Goal: Task Accomplishment & Management: Use online tool/utility

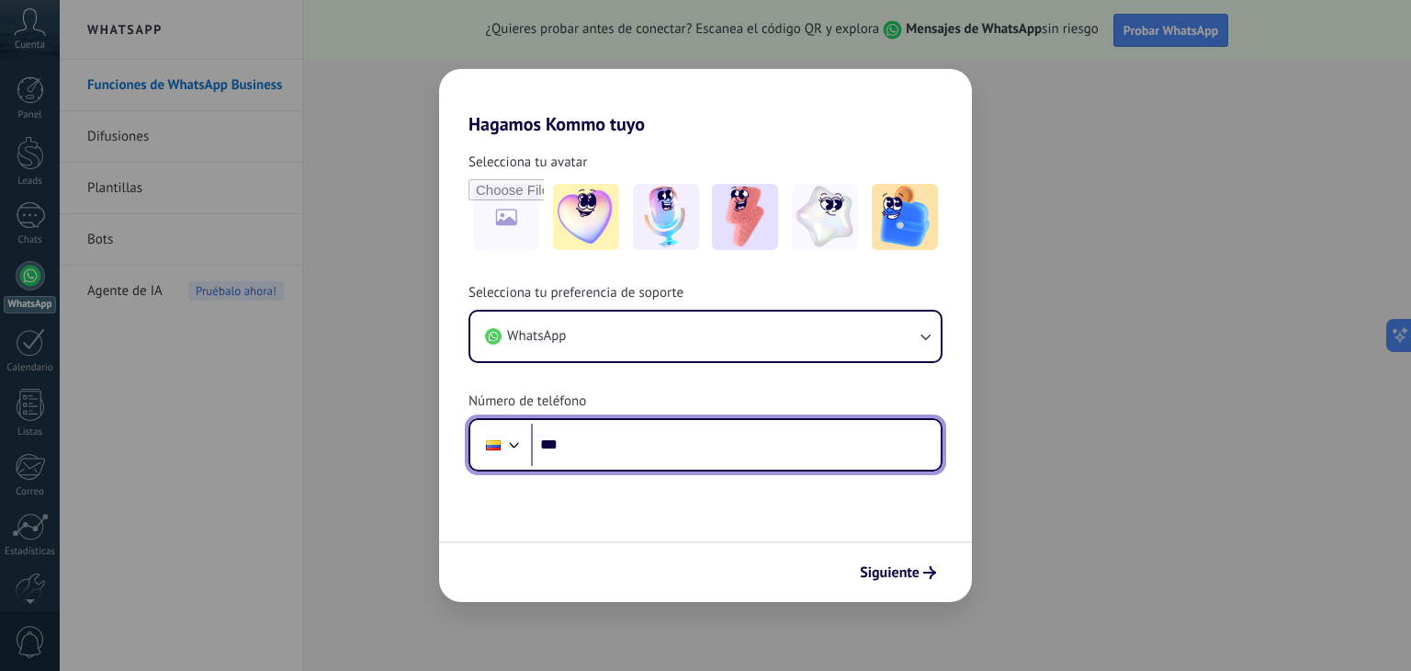
click at [587, 449] on input "***" at bounding box center [736, 445] width 410 height 42
click at [579, 457] on input "***" at bounding box center [736, 445] width 410 height 42
paste input "tel"
type input "**********"
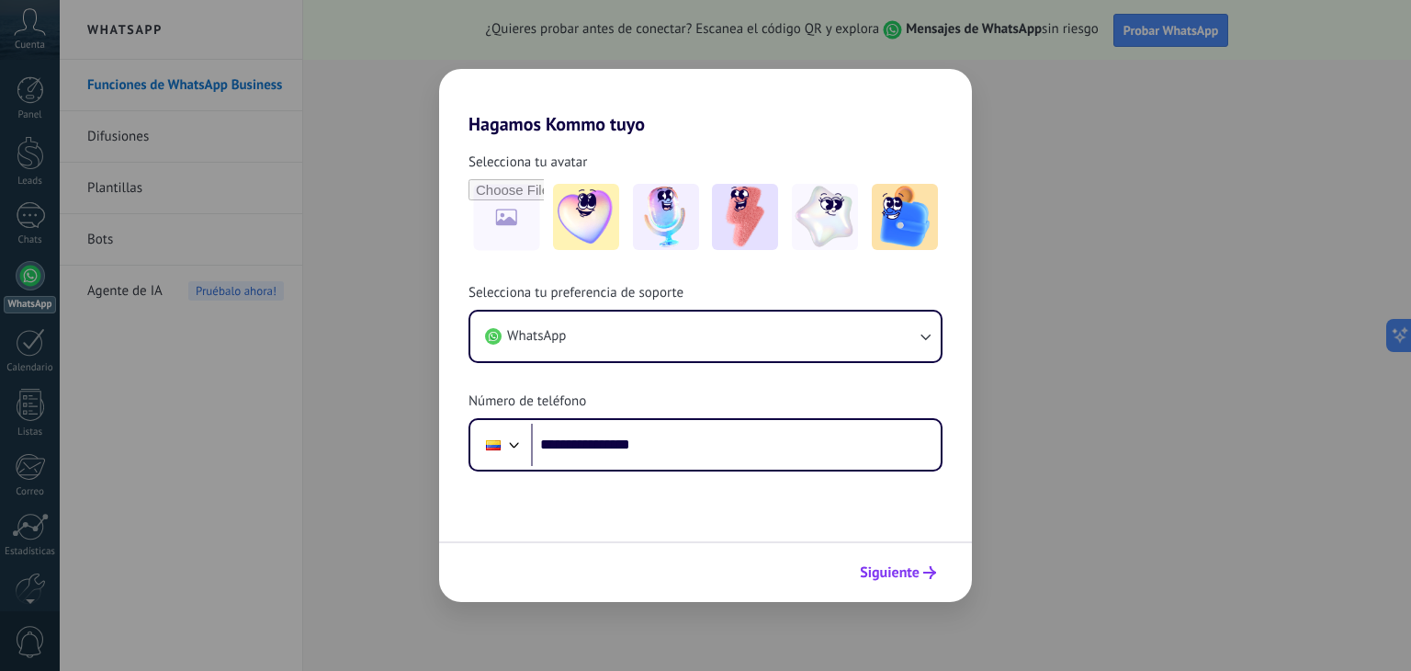
click at [901, 568] on span "Siguiente" at bounding box center [890, 572] width 60 height 13
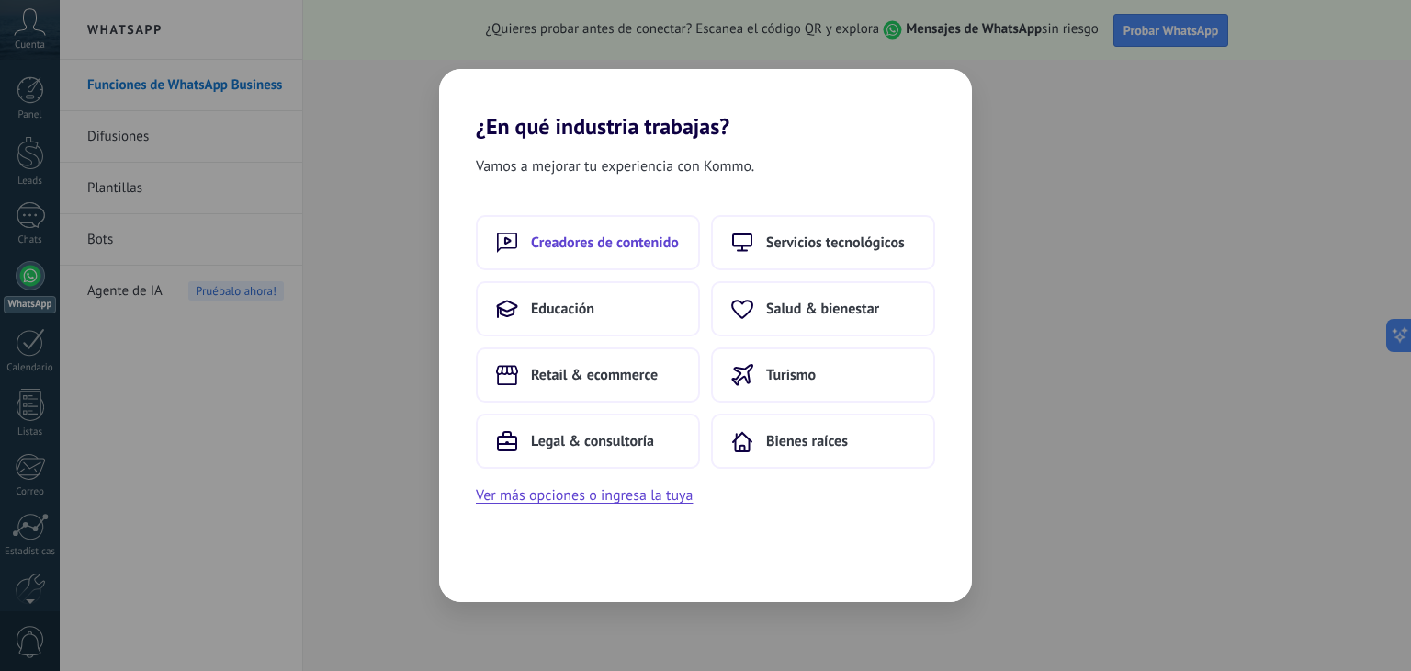
click at [673, 215] on button "Creadores de contenido" at bounding box center [588, 242] width 224 height 55
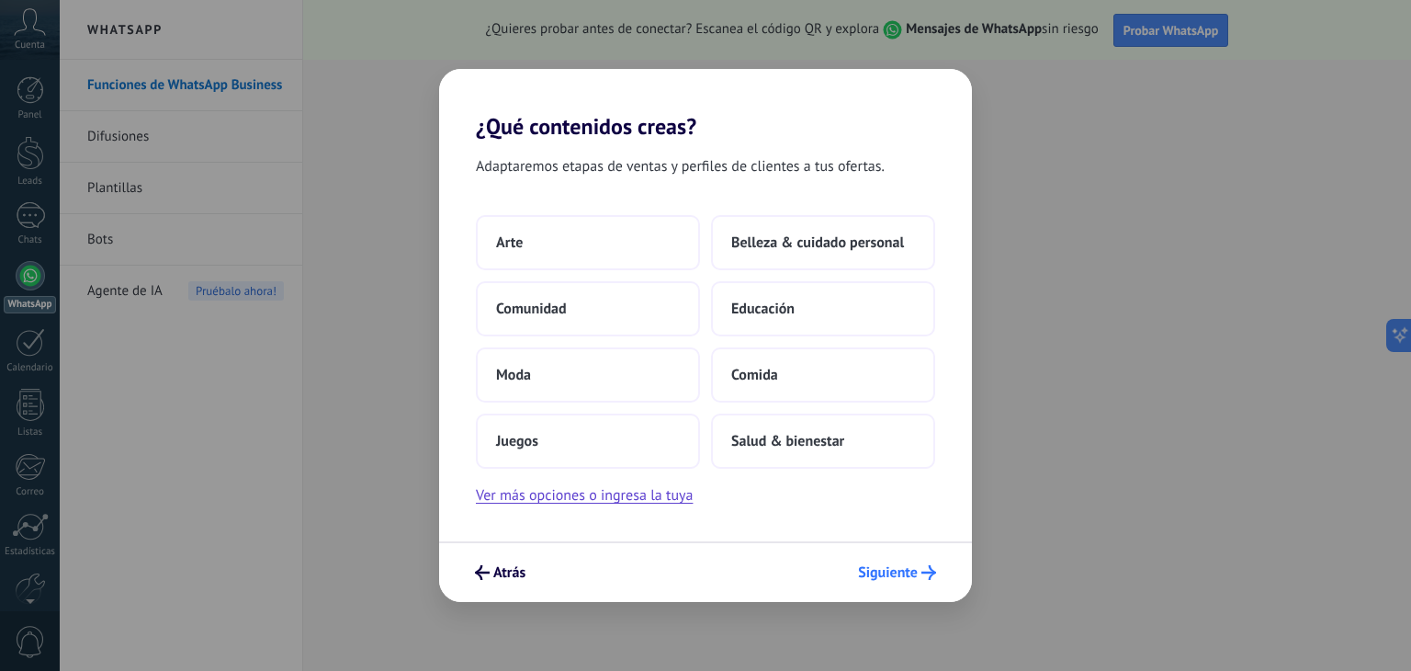
click at [898, 570] on span "Siguiente" at bounding box center [888, 572] width 60 height 13
click at [540, 311] on span "Comunidad" at bounding box center [531, 308] width 71 height 18
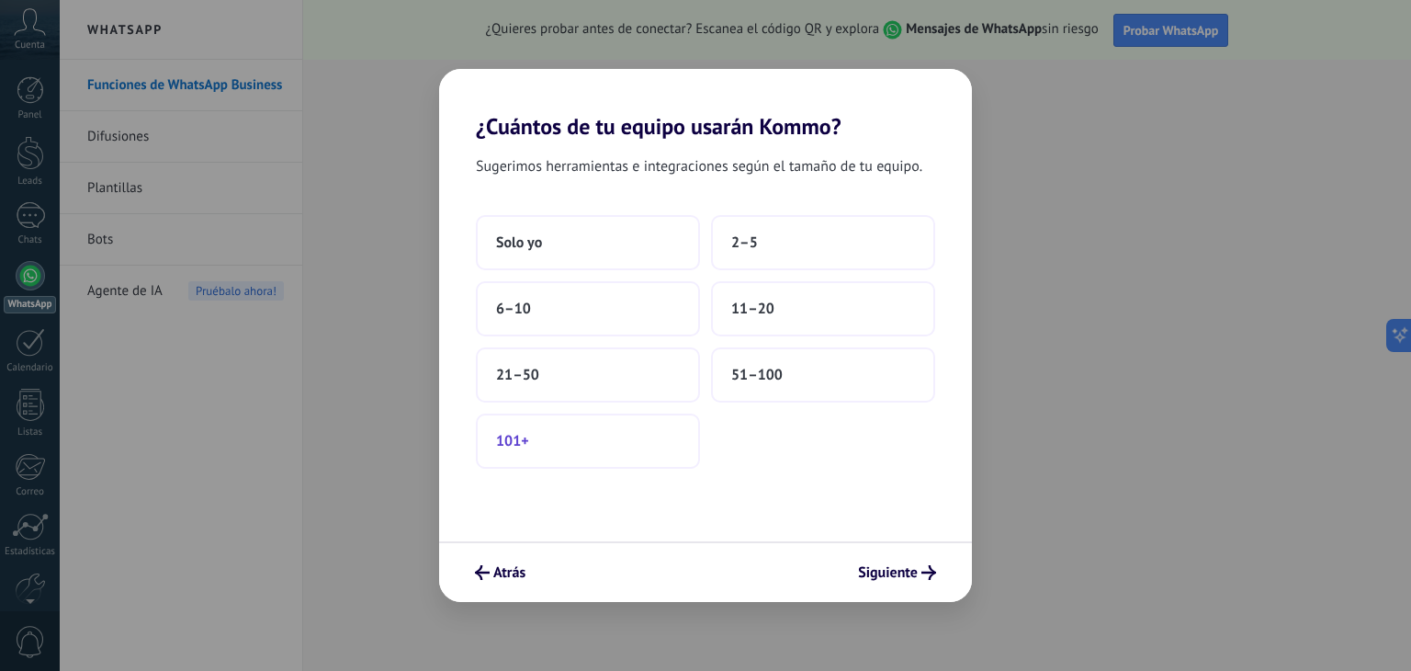
click at [540, 430] on button "101+" at bounding box center [588, 440] width 224 height 55
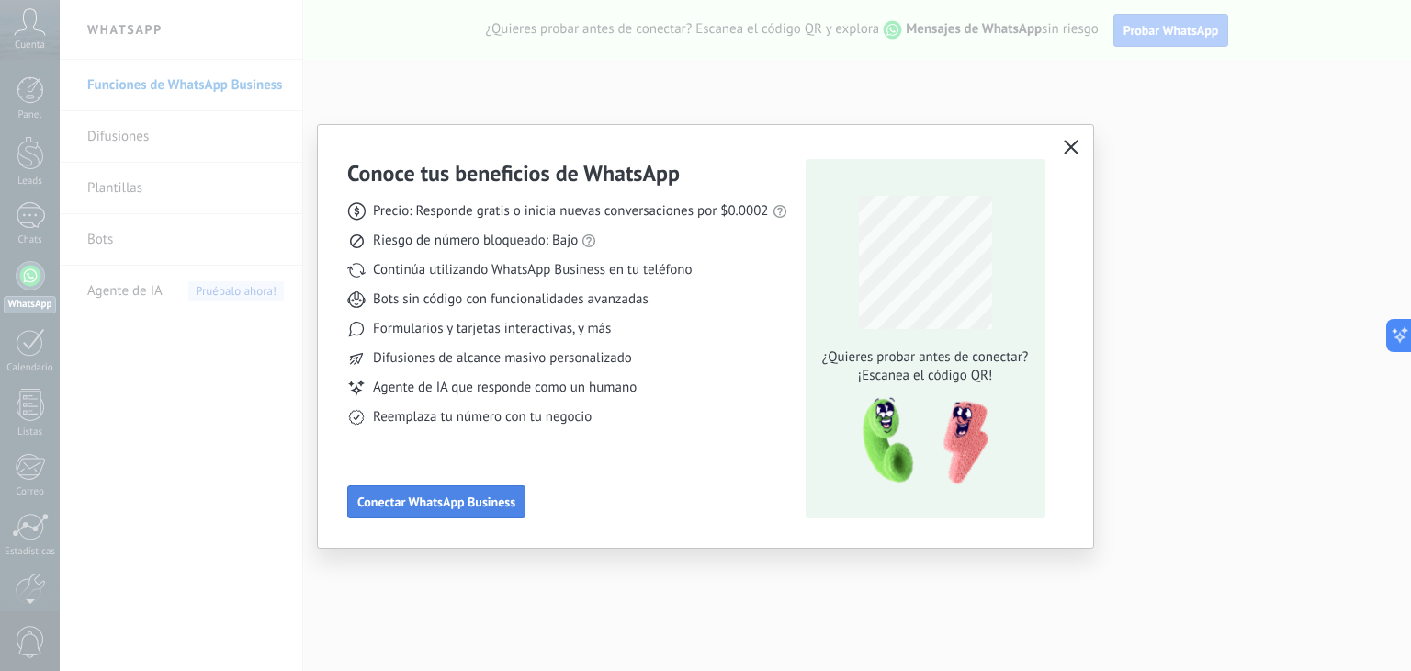
click at [435, 504] on span "Conectar WhatsApp Business" at bounding box center [436, 501] width 158 height 13
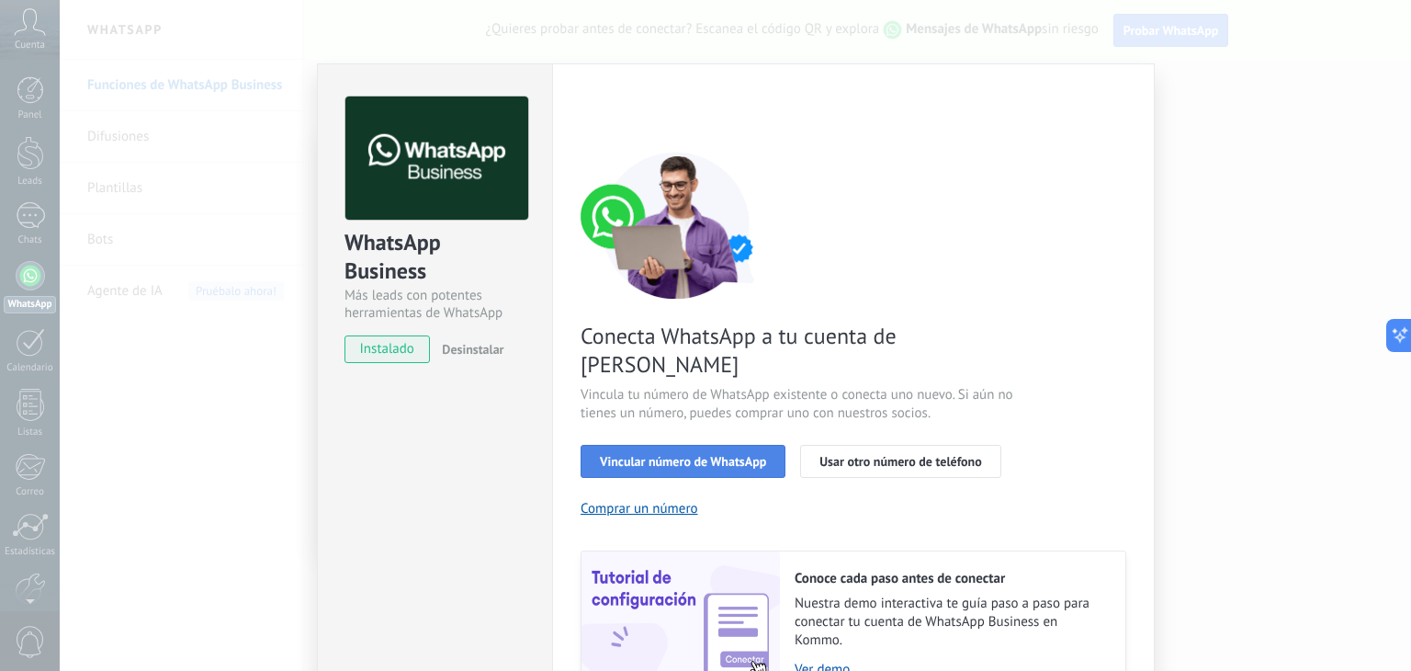
click at [667, 455] on span "Vincular número de WhatsApp" at bounding box center [683, 461] width 166 height 13
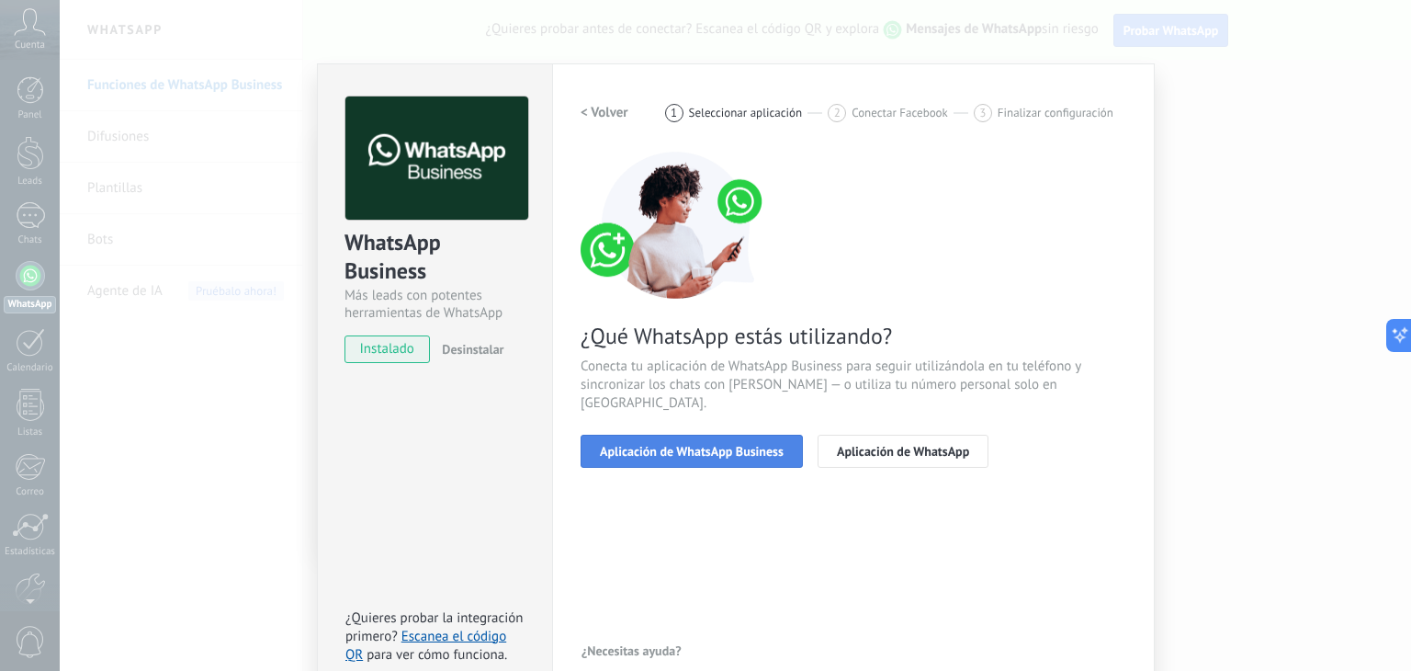
click at [731, 445] on span "Aplicación de WhatsApp Business" at bounding box center [692, 451] width 184 height 13
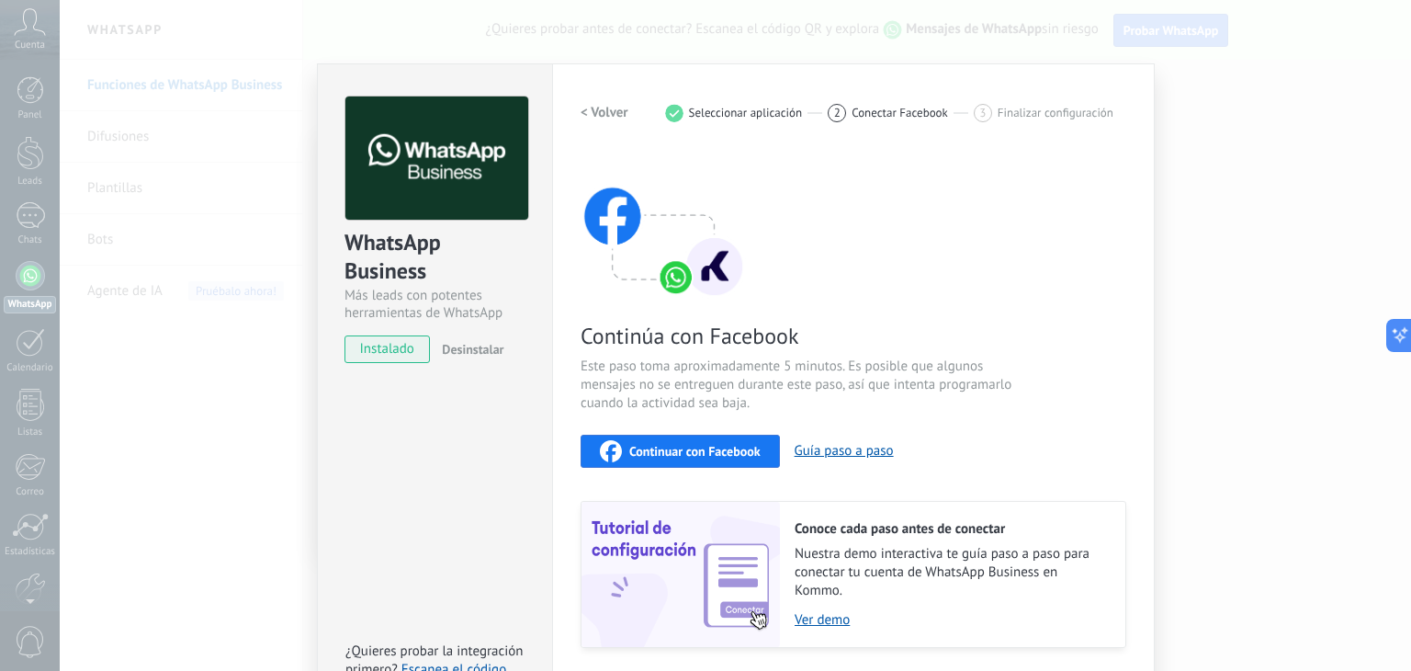
click at [633, 252] on img at bounding box center [663, 225] width 165 height 147
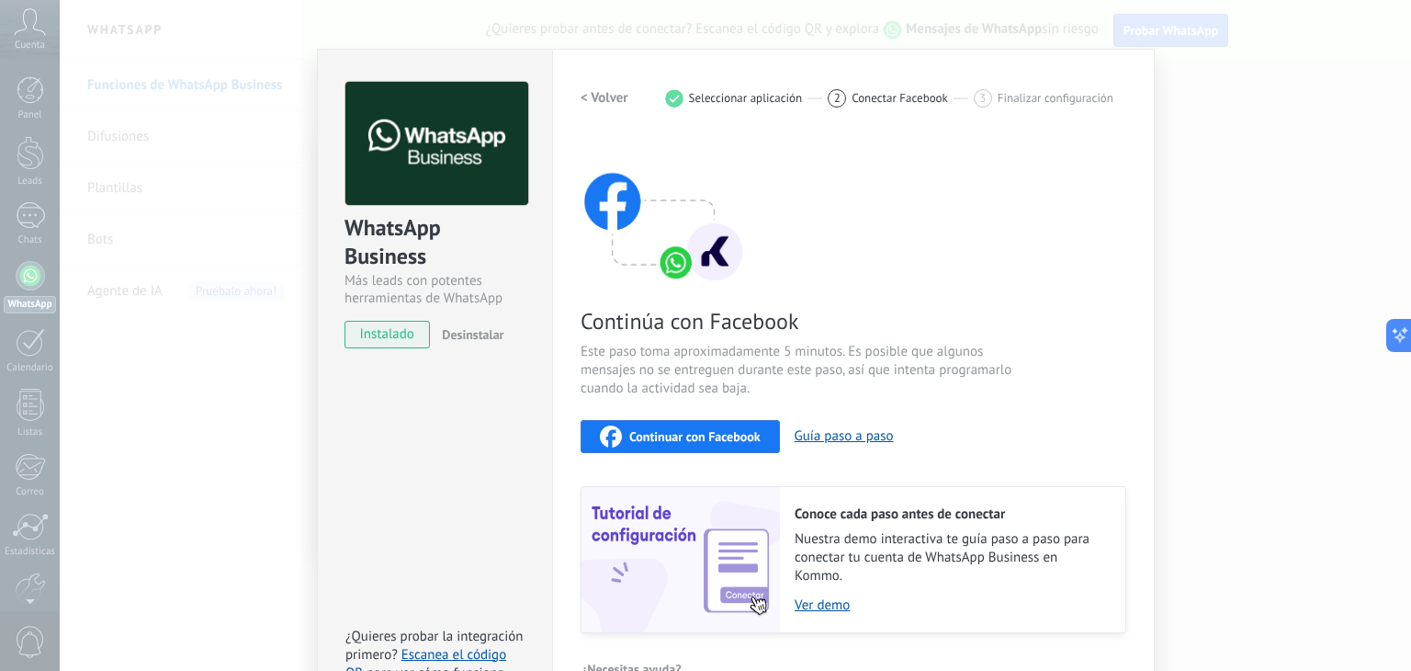
scroll to position [58, 0]
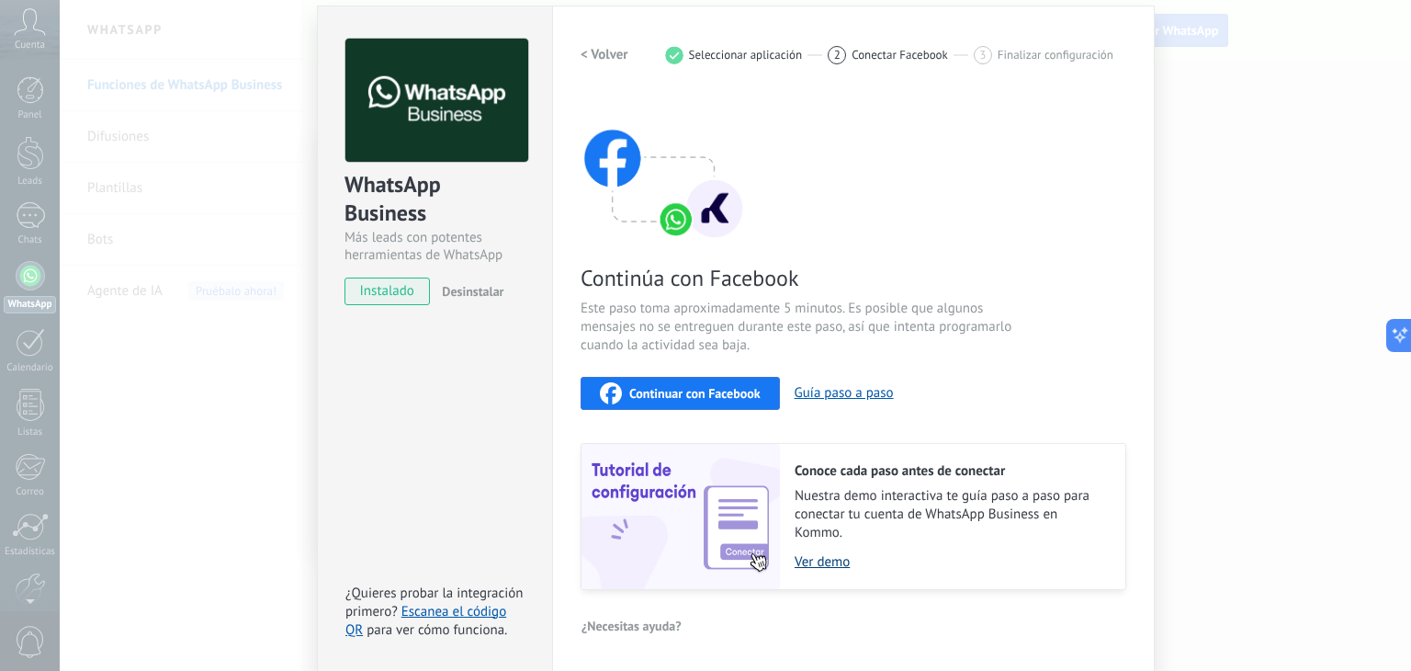
click at [830, 561] on link "Ver demo" at bounding box center [951, 561] width 312 height 17
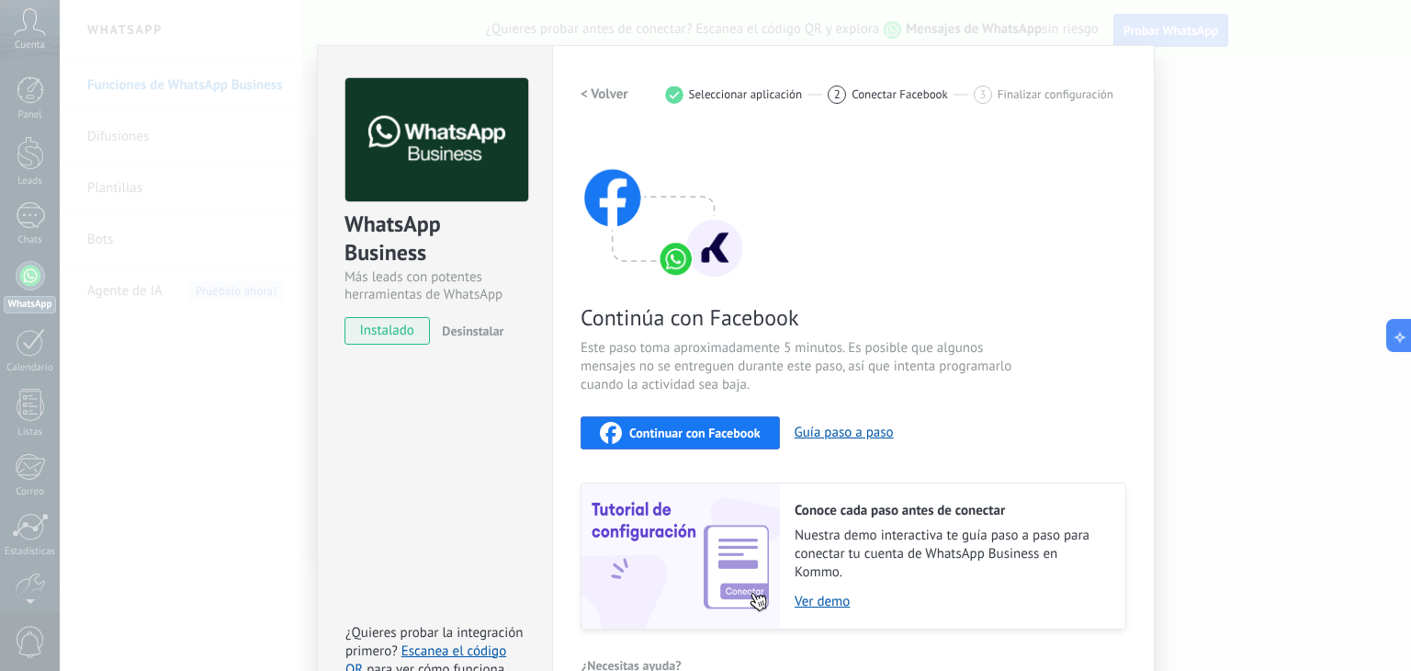
scroll to position [0, 0]
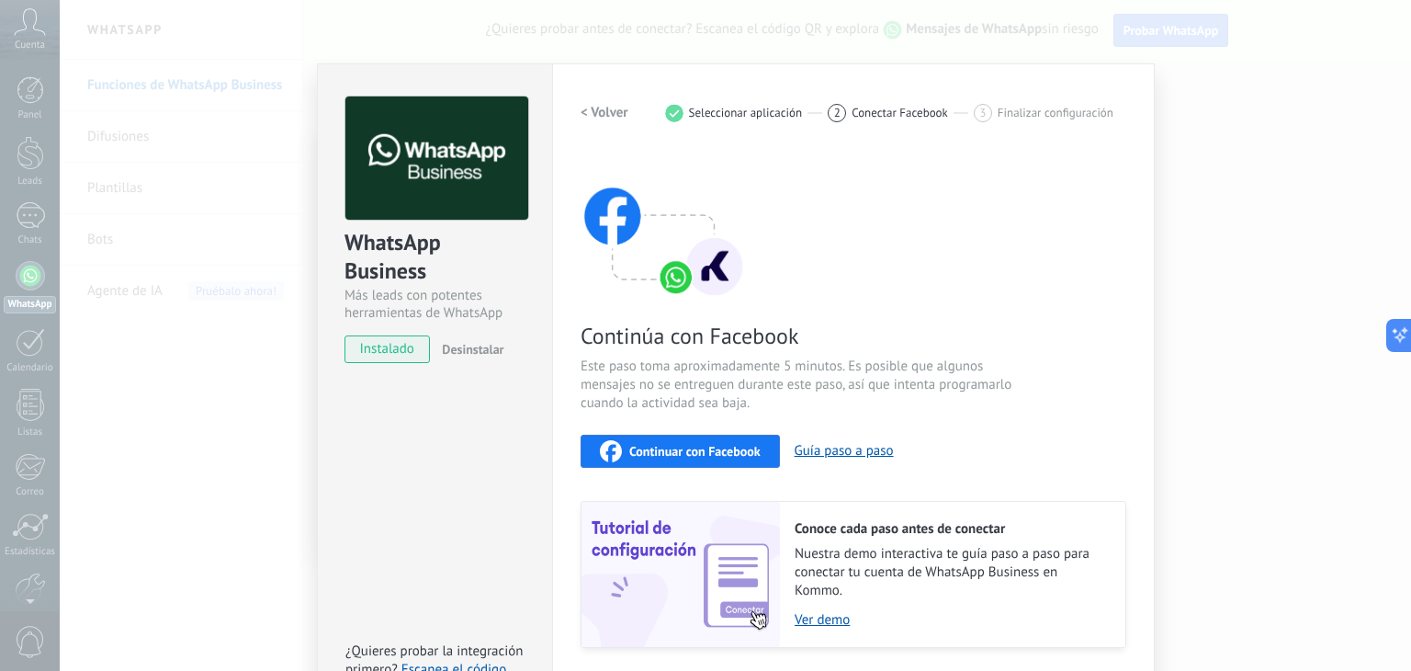
click at [1229, 109] on div "WhatsApp Business Más leads con potentes herramientas de WhatsApp instalado Des…" at bounding box center [735, 335] width 1351 height 671
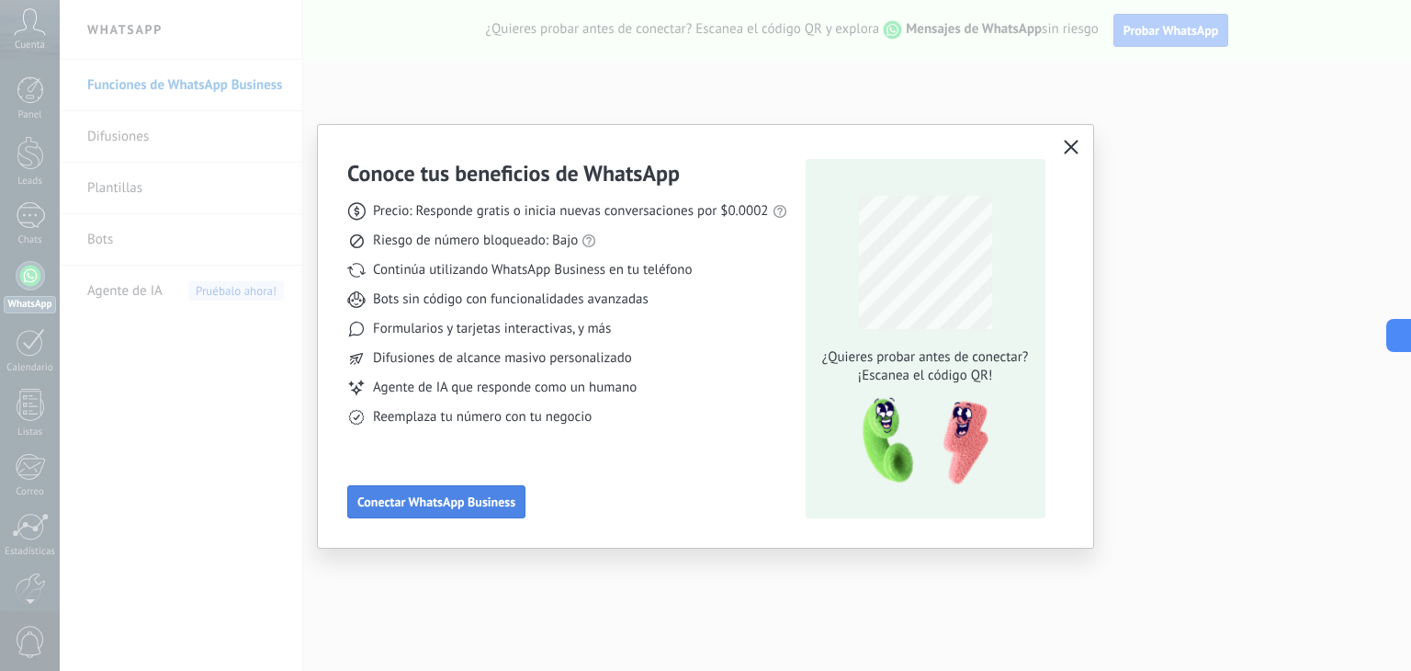
click at [440, 504] on span "Conectar WhatsApp Business" at bounding box center [436, 501] width 158 height 13
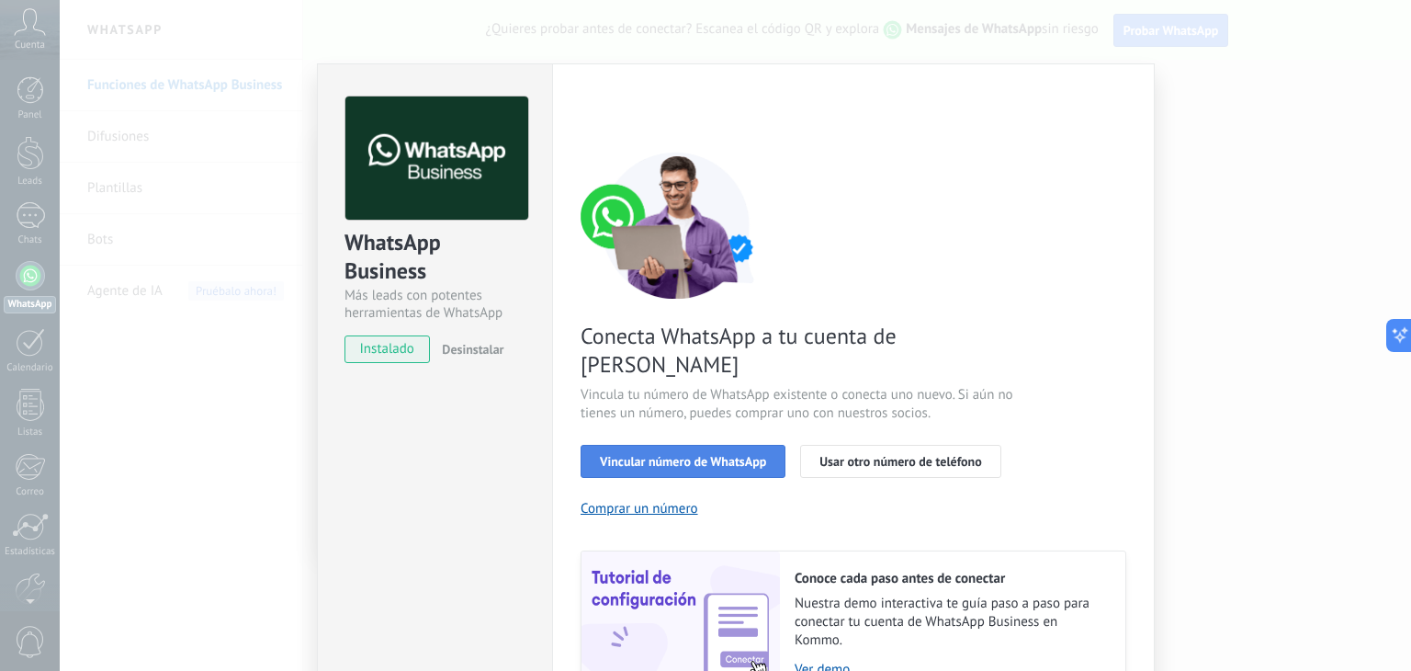
click at [722, 445] on button "Vincular número de WhatsApp" at bounding box center [683, 461] width 205 height 33
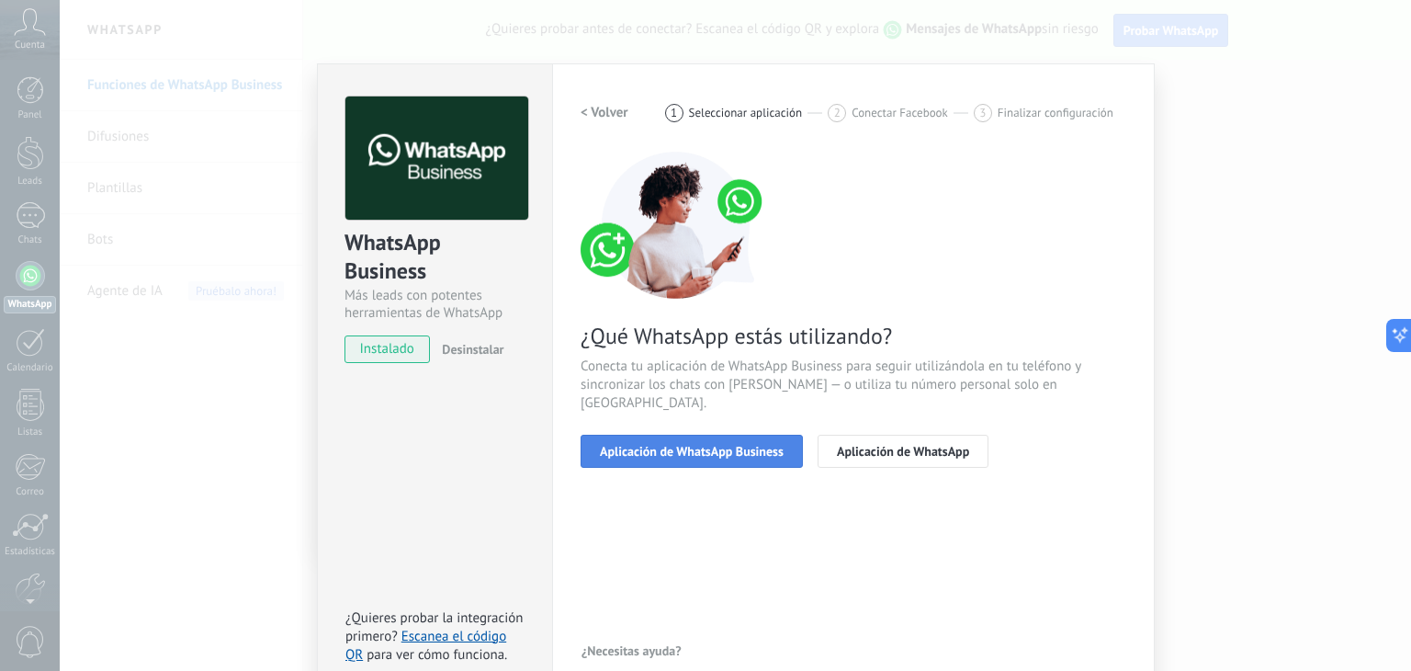
click at [762, 445] on span "Aplicación de WhatsApp Business" at bounding box center [692, 451] width 184 height 13
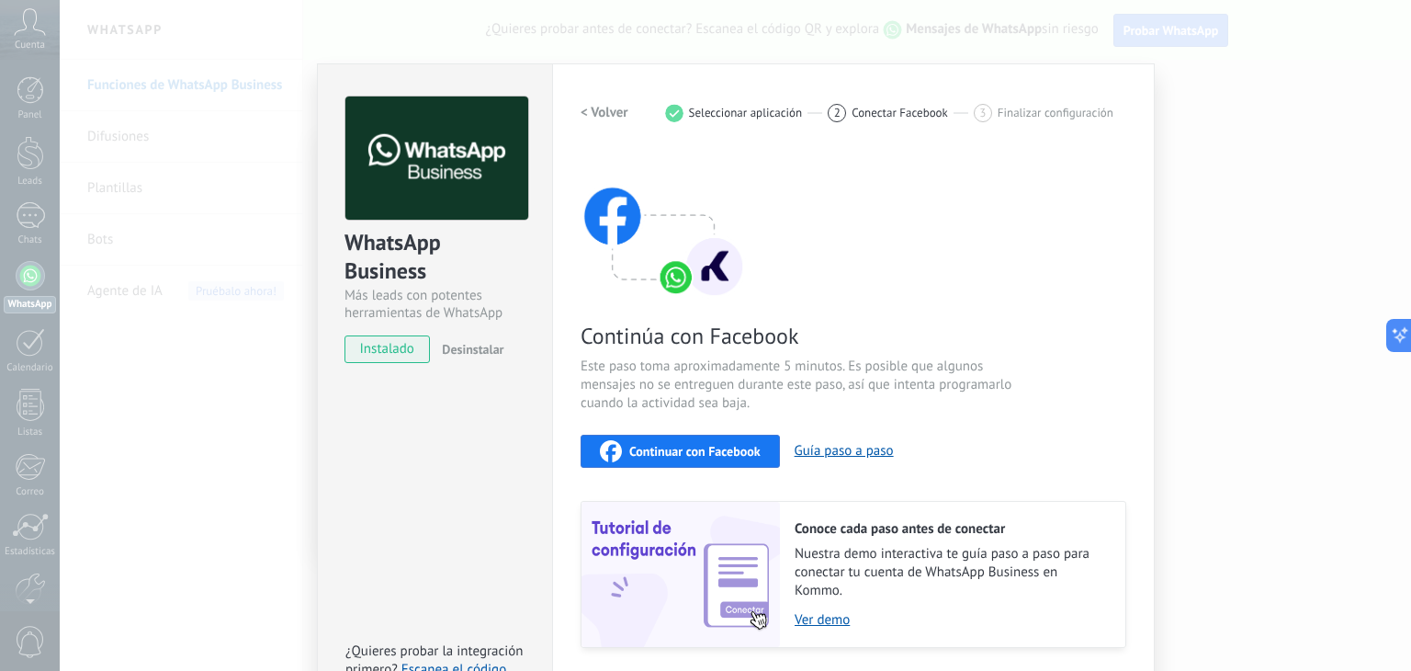
click at [386, 345] on span "instalado" at bounding box center [387, 349] width 84 height 28
click at [625, 105] on div "< Volver 1 Seleccionar aplicación 2 Conectar Facebook 3 Finalizar configuración" at bounding box center [854, 112] width 546 height 33
click at [604, 118] on h2 "< Volver" at bounding box center [605, 112] width 48 height 17
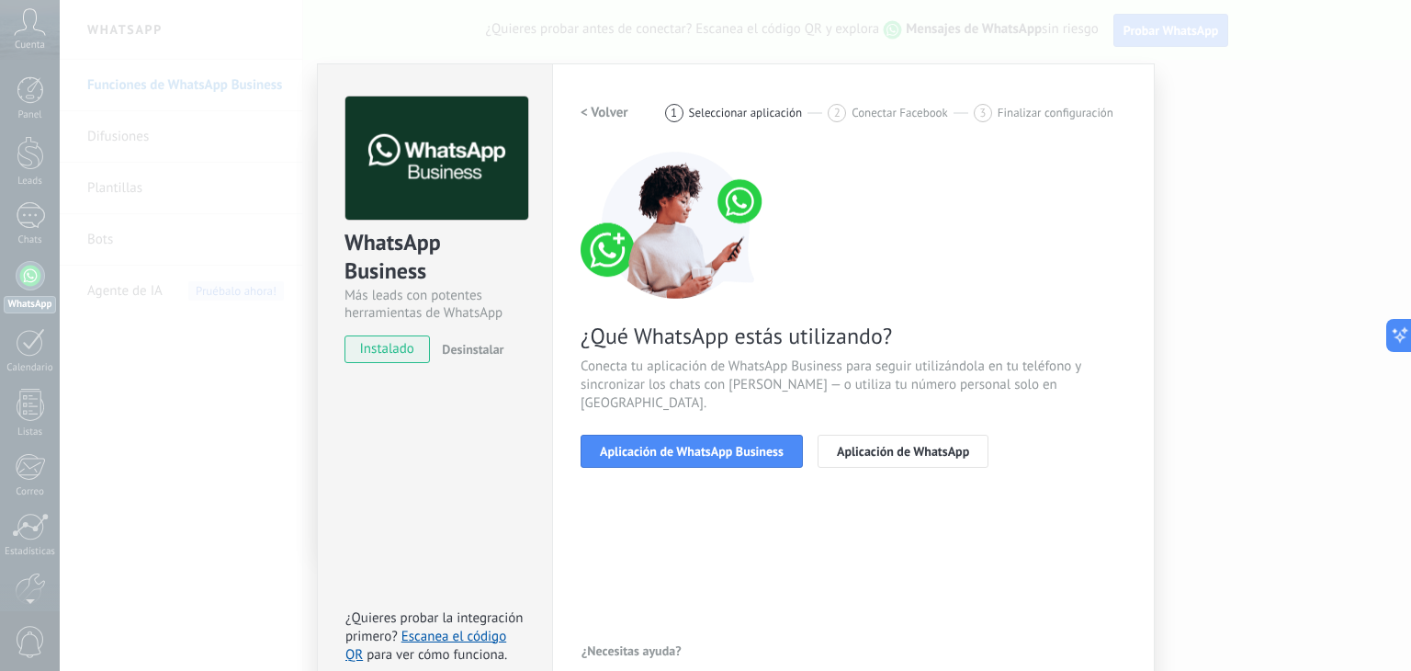
click at [608, 110] on h2 "< Volver" at bounding box center [605, 112] width 48 height 17
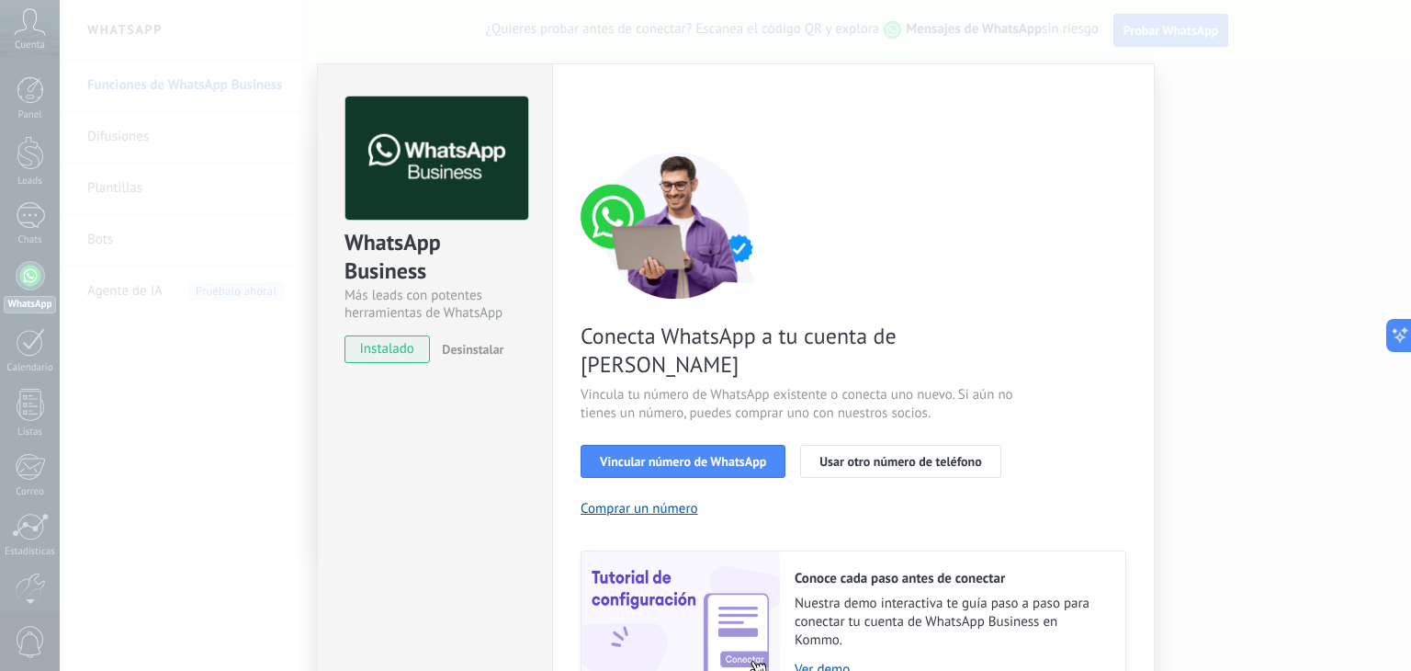
click at [418, 350] on span "instalado" at bounding box center [387, 349] width 84 height 28
click at [415, 357] on span "instalado" at bounding box center [387, 349] width 84 height 28
click at [411, 349] on span "instalado" at bounding box center [387, 349] width 84 height 28
click at [1305, 174] on div "WhatsApp Business Más leads con potentes herramientas de WhatsApp instalado Des…" at bounding box center [735, 335] width 1351 height 671
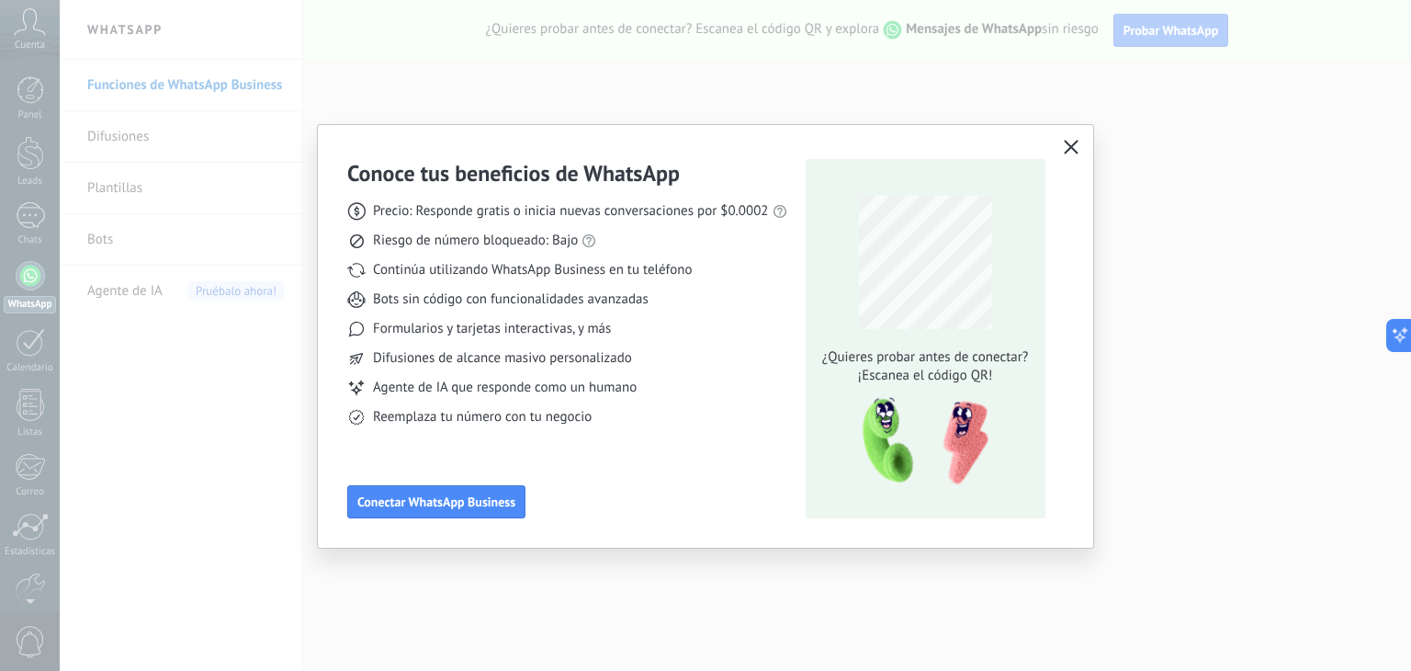
click at [1079, 141] on button "button" at bounding box center [1071, 148] width 24 height 26
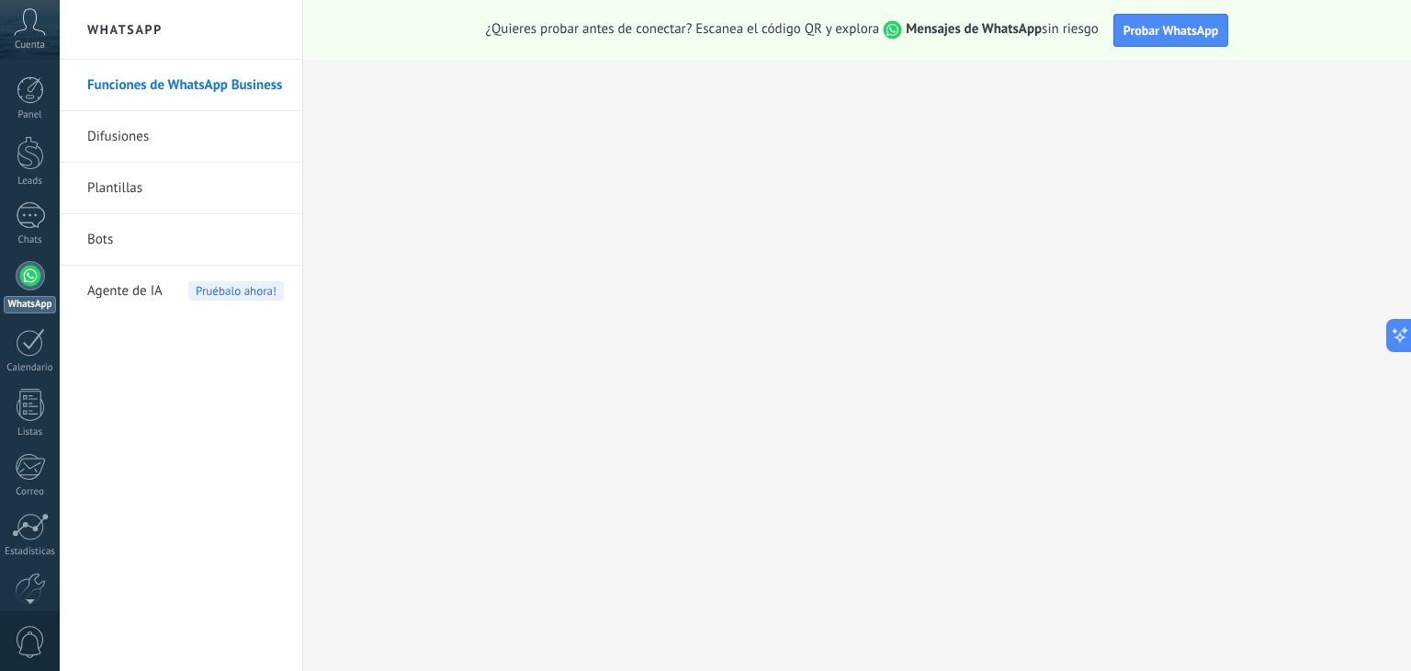
scroll to position [93, 0]
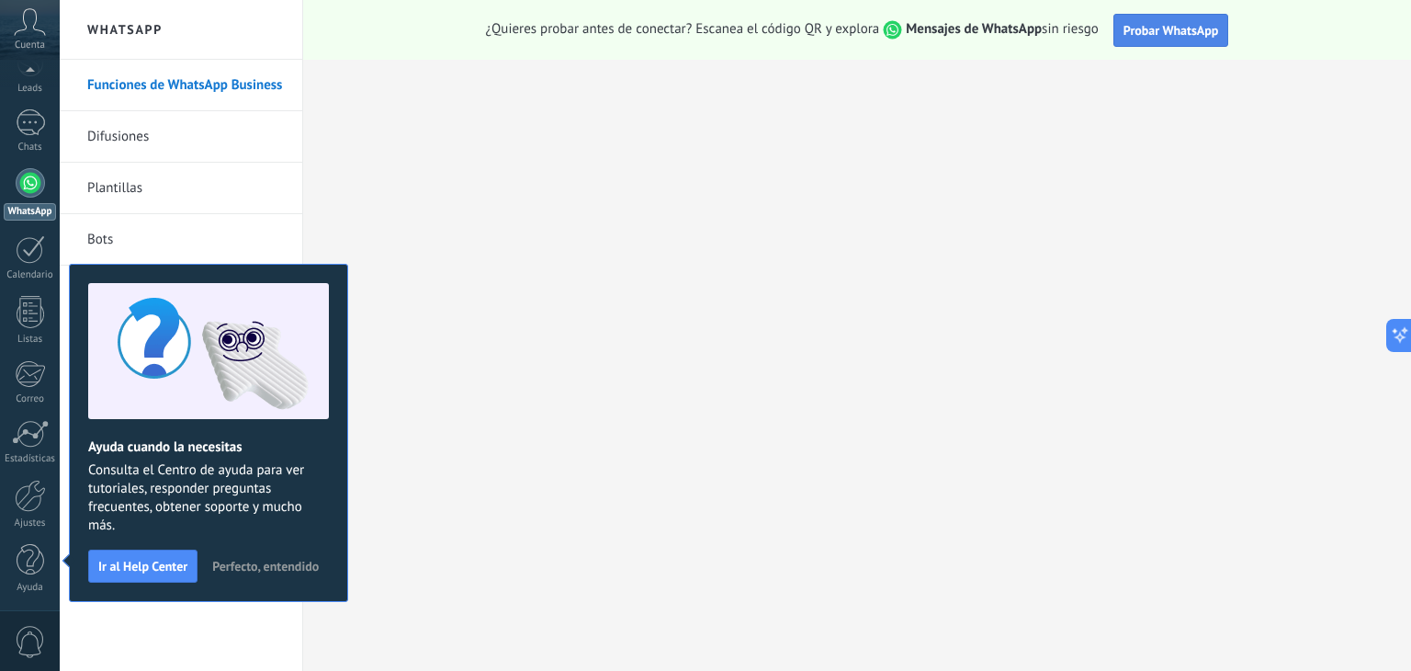
click at [1194, 31] on span "Probar WhatsApp" at bounding box center [1172, 30] width 96 height 17
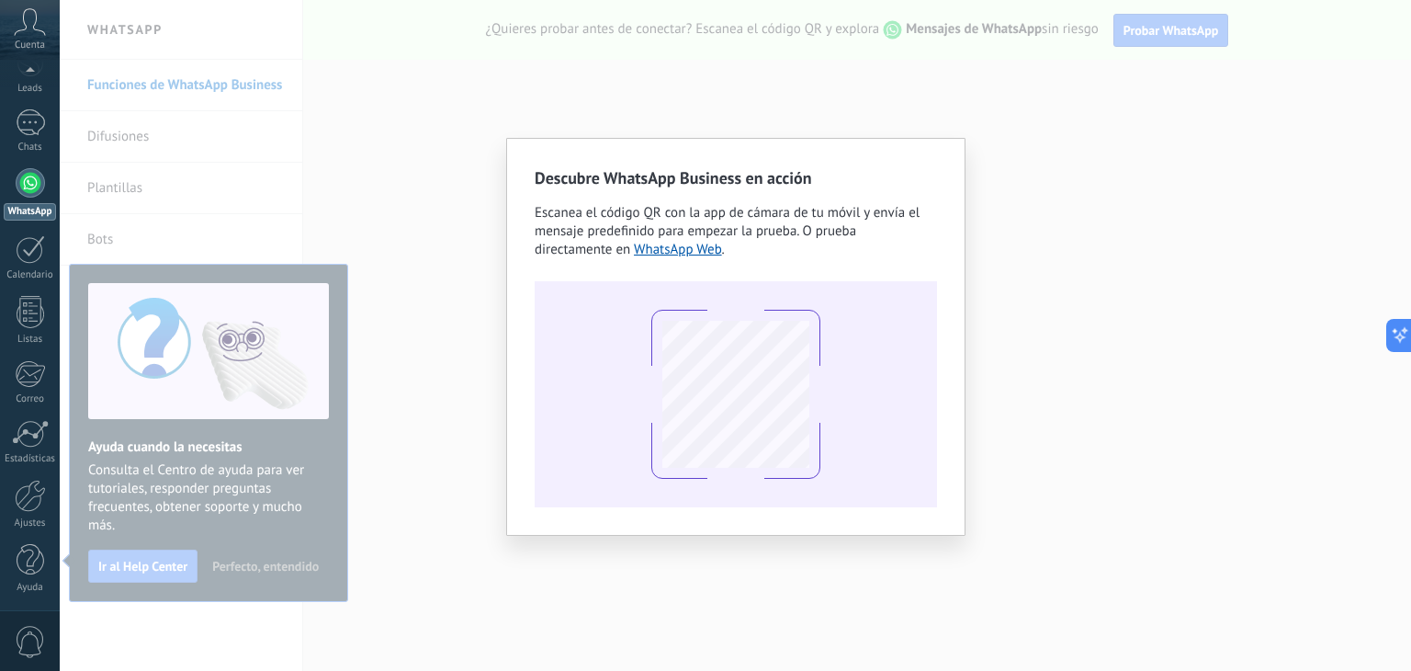
click at [1192, 45] on div "Descubre WhatsApp Business en acción Escanea el código QR con la app de cámara …" at bounding box center [735, 335] width 1351 height 671
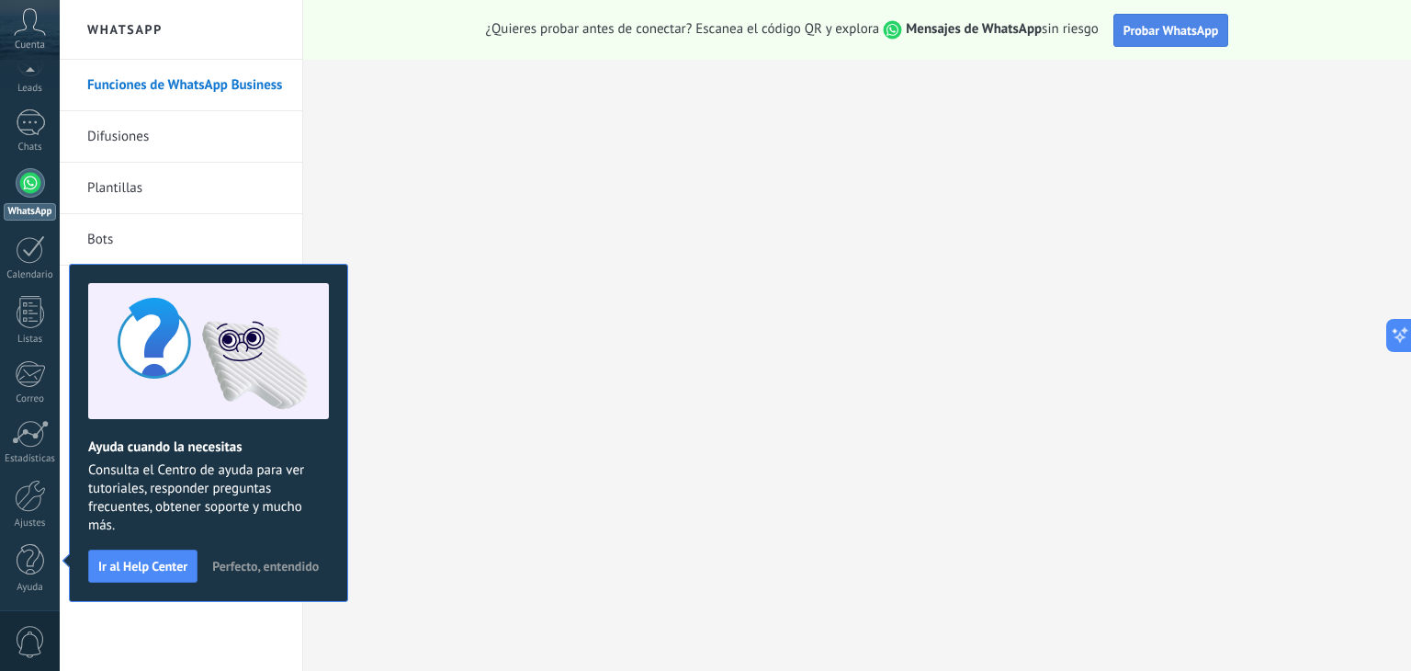
click at [1187, 34] on span "Probar WhatsApp" at bounding box center [1172, 30] width 96 height 17
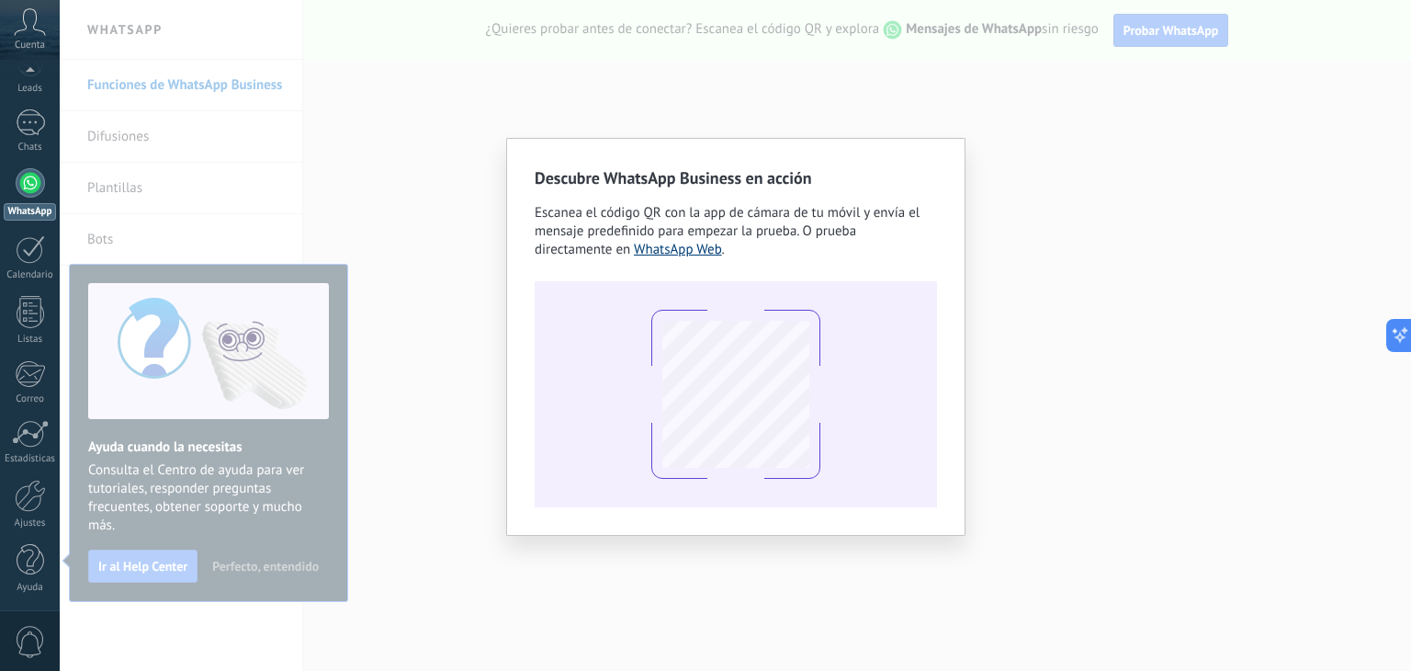
click at [684, 254] on link "WhatsApp Web" at bounding box center [678, 249] width 88 height 17
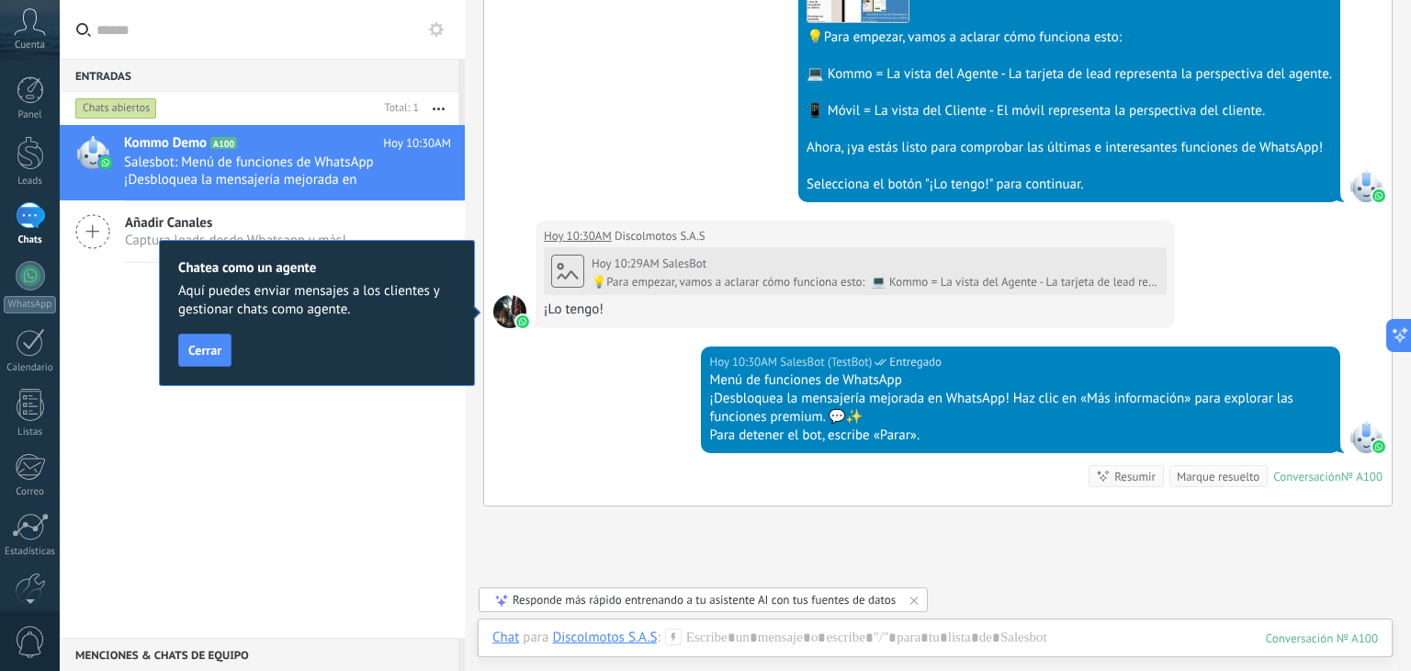
scroll to position [611, 0]
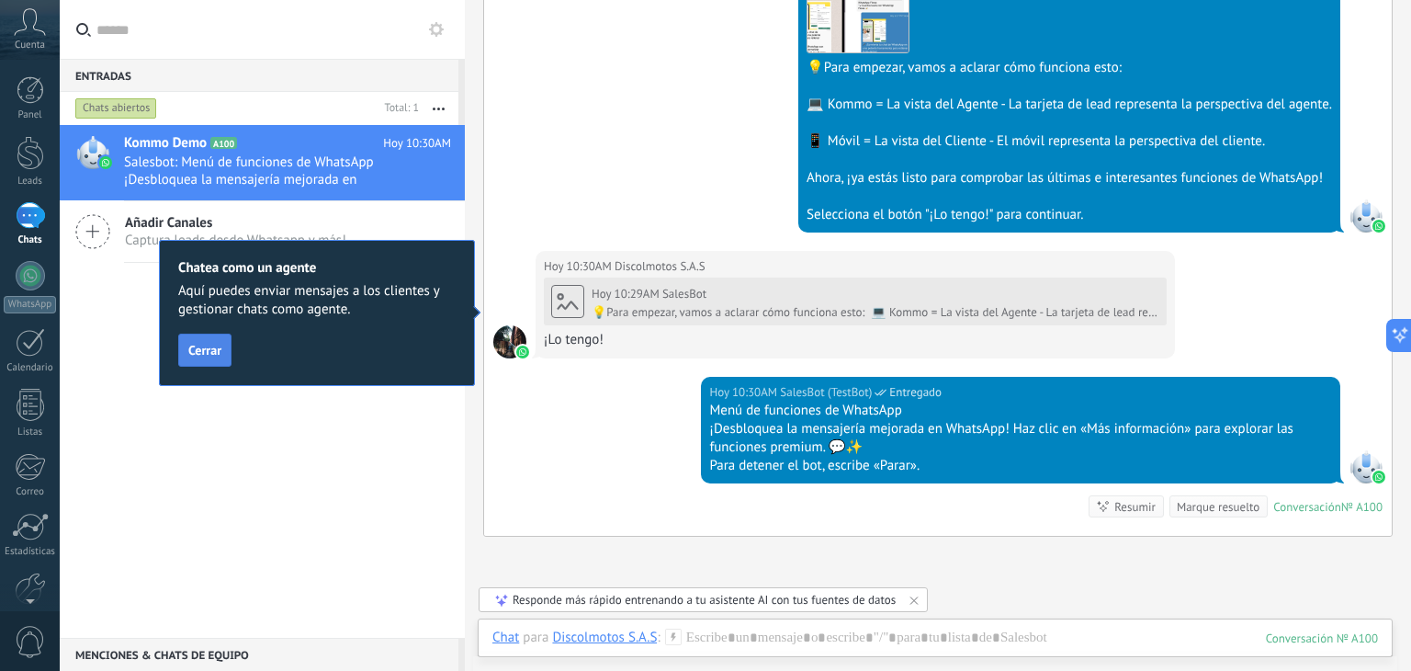
click at [198, 346] on span "Cerrar" at bounding box center [204, 350] width 33 height 13
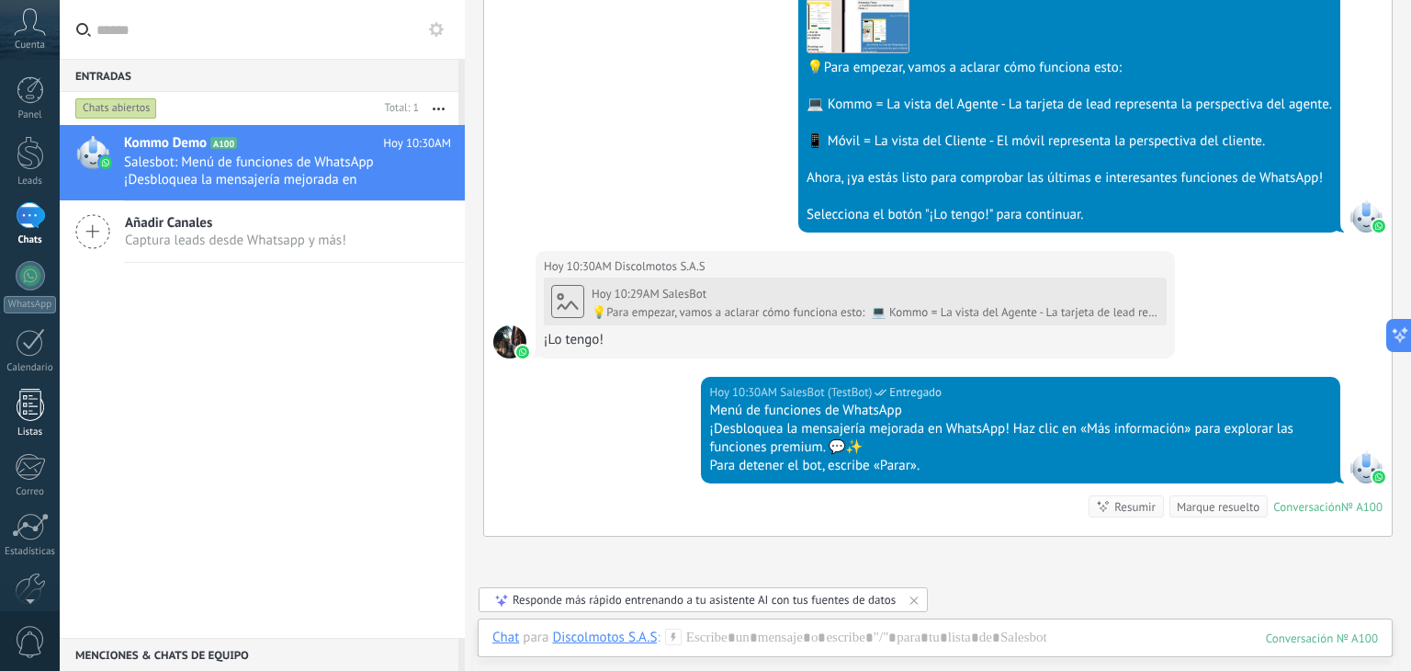
click at [35, 404] on div at bounding box center [31, 405] width 28 height 32
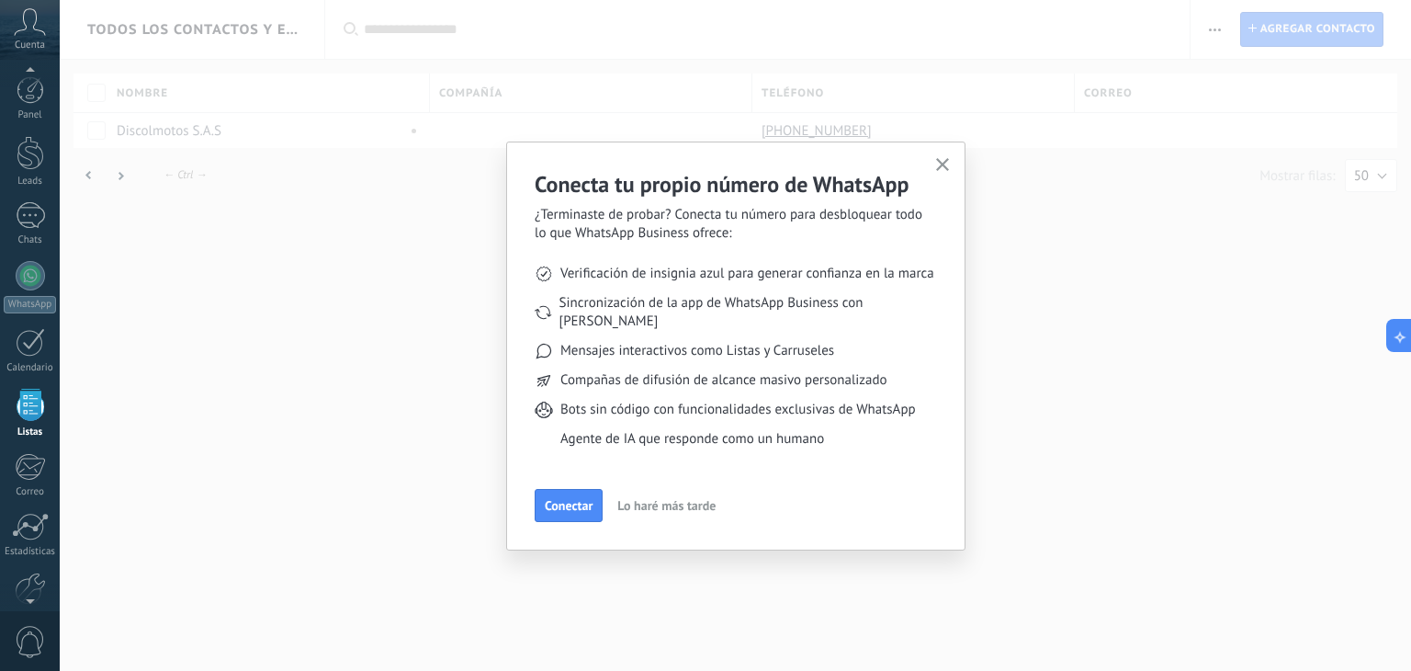
scroll to position [47, 0]
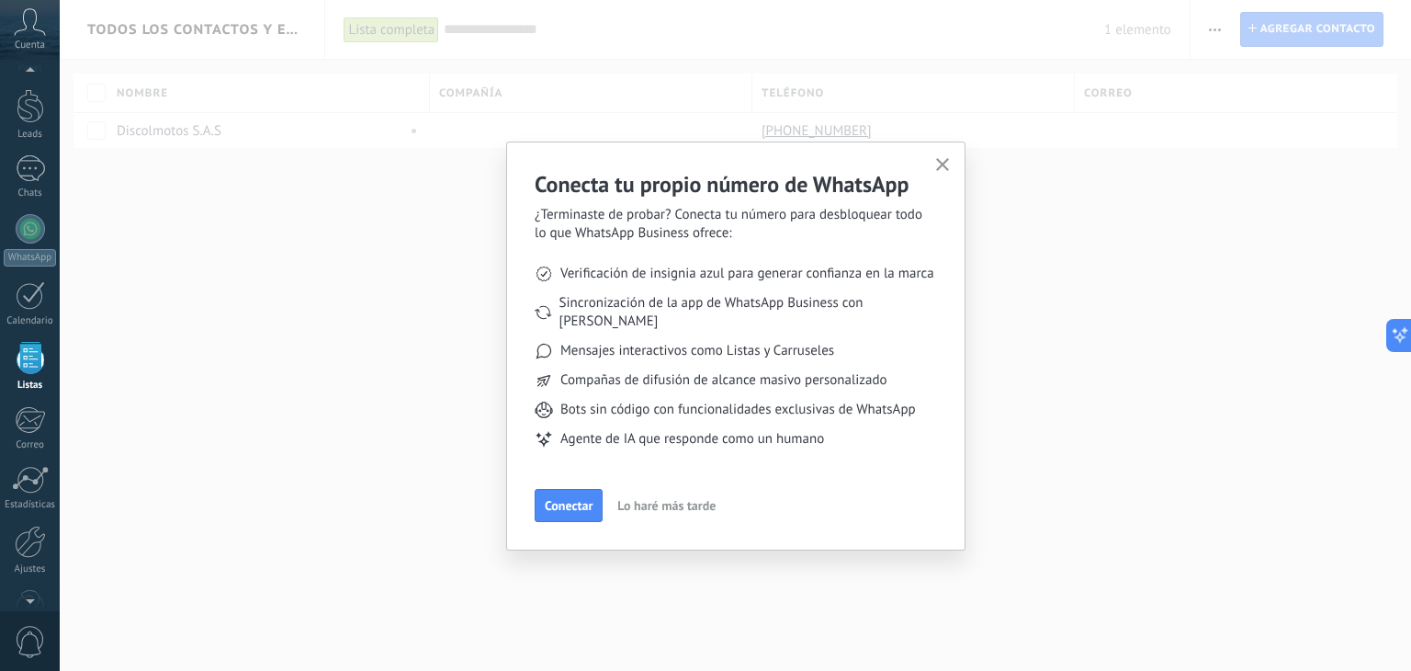
click at [938, 166] on icon "button" at bounding box center [943, 165] width 14 height 14
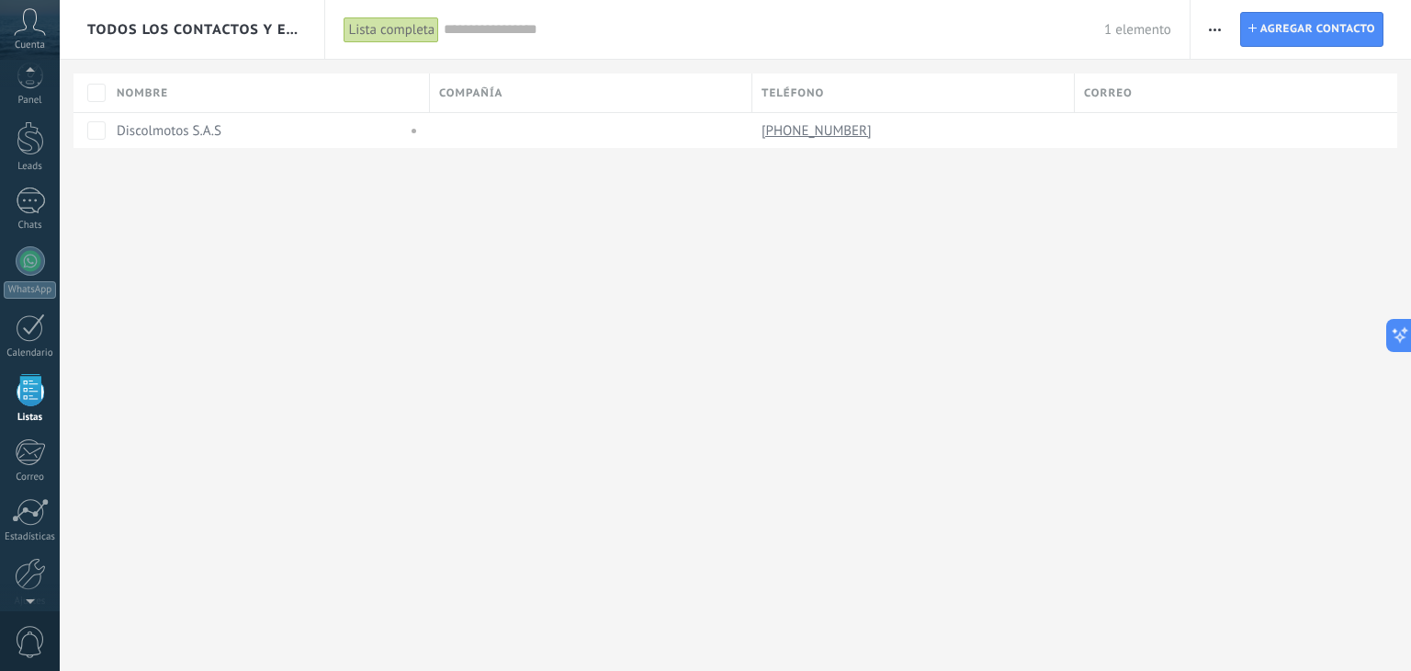
scroll to position [0, 0]
click at [26, 22] on icon at bounding box center [30, 22] width 32 height 28
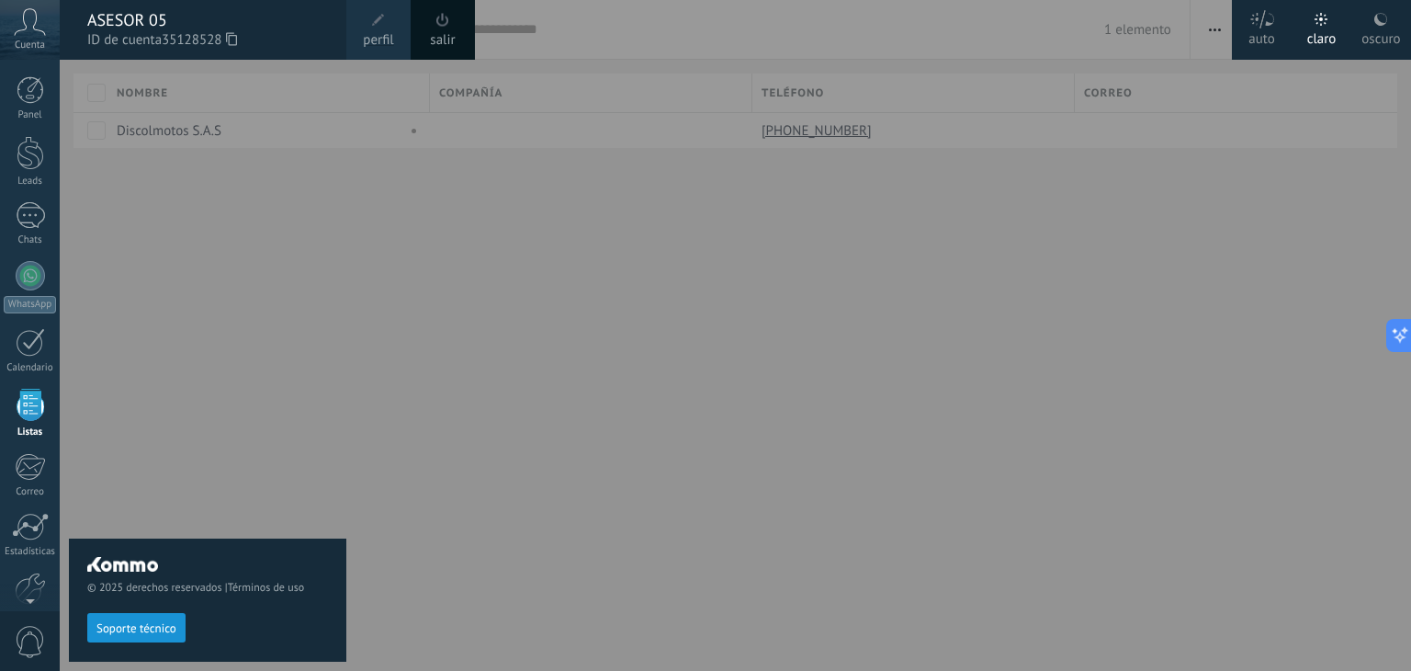
click at [204, 42] on span "35128528" at bounding box center [199, 40] width 75 height 20
click at [24, 112] on div "Panel" at bounding box center [30, 115] width 53 height 12
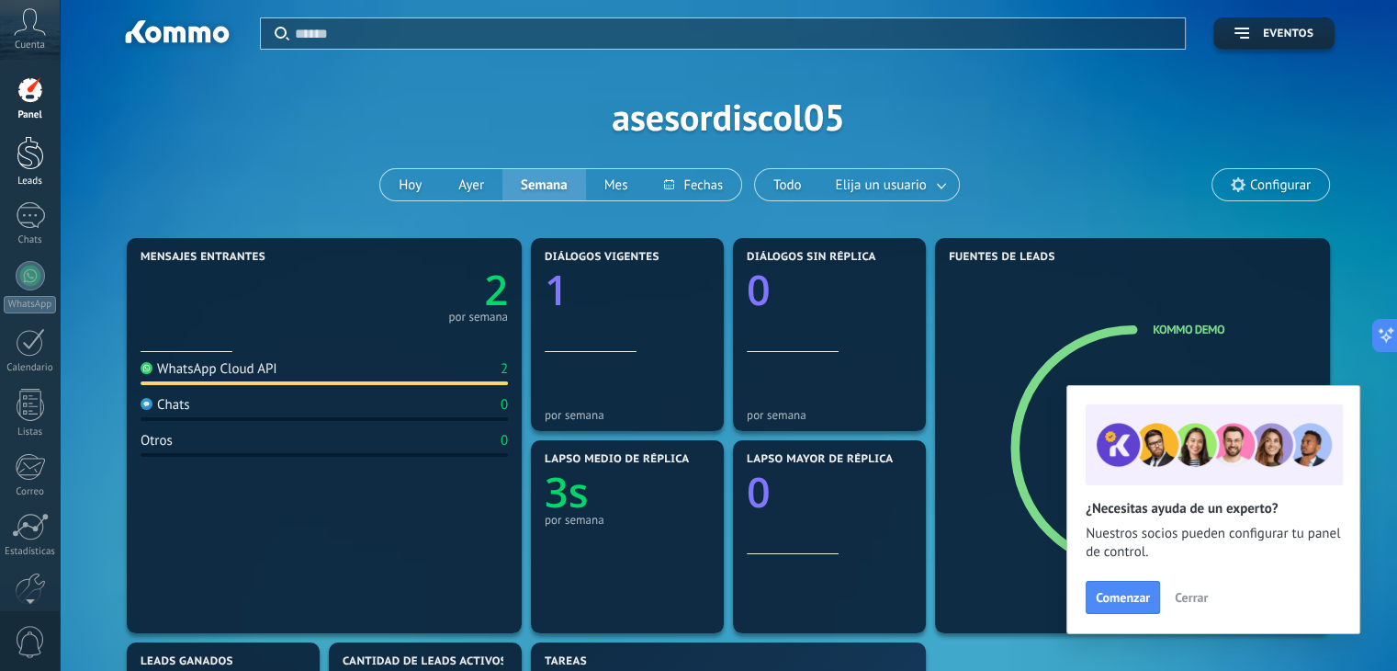
click at [31, 151] on div at bounding box center [31, 153] width 28 height 34
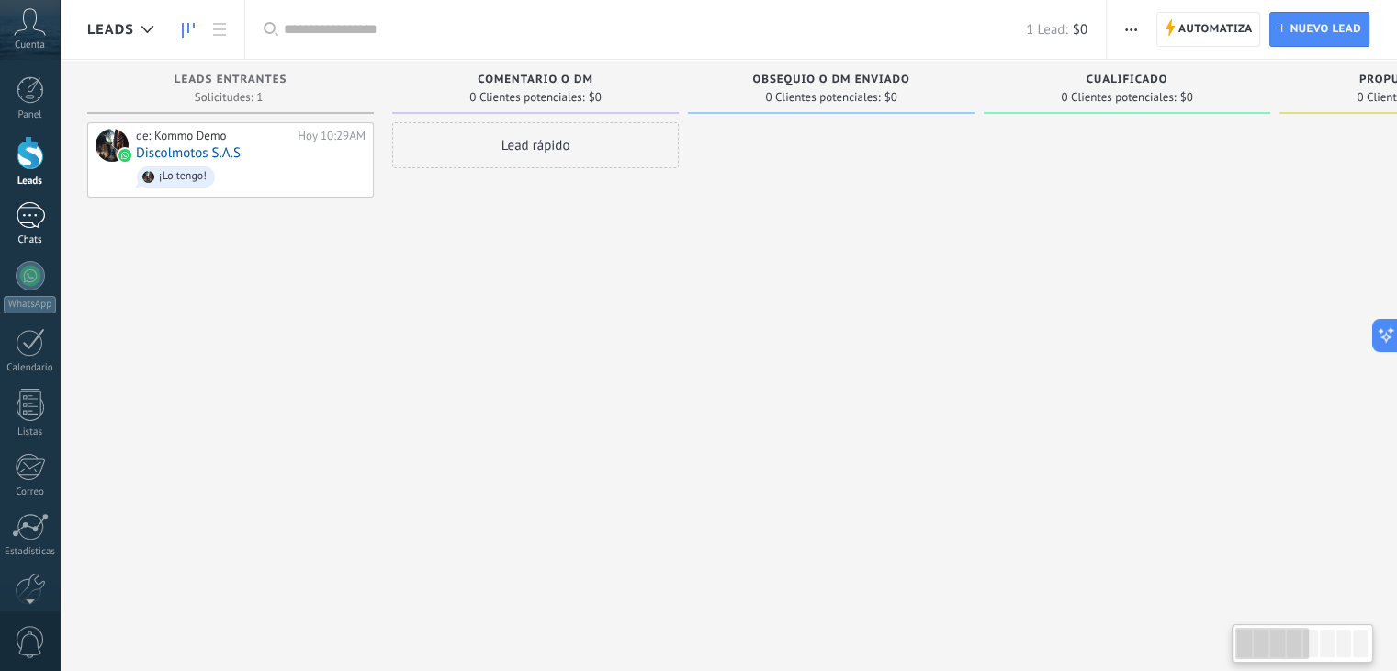
click at [29, 212] on div "1" at bounding box center [30, 215] width 29 height 27
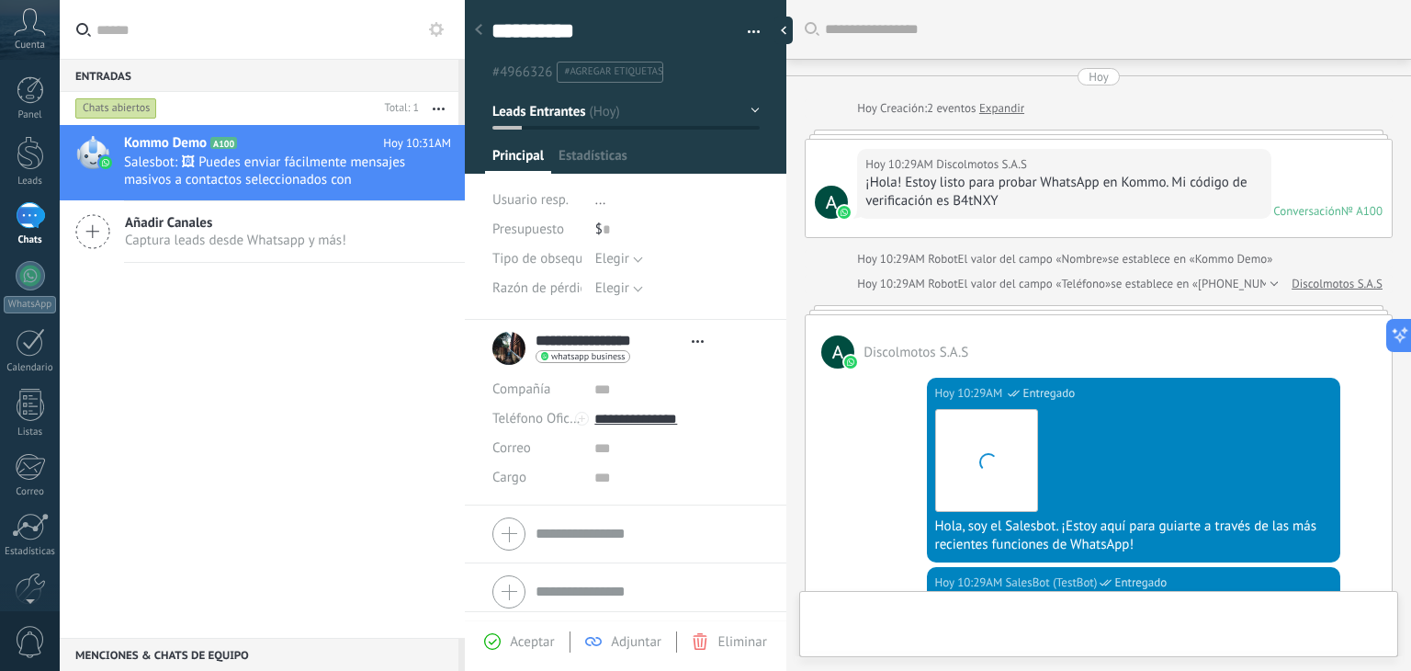
type textarea "**********"
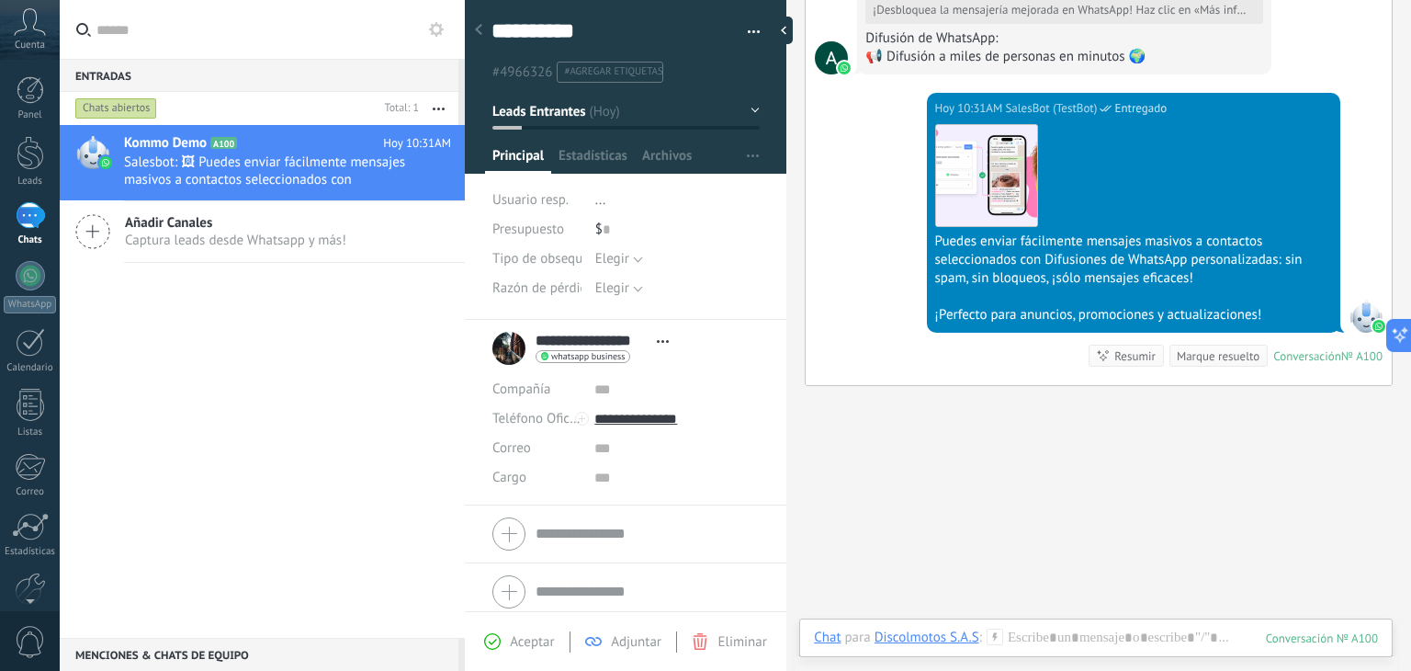
scroll to position [1322, 0]
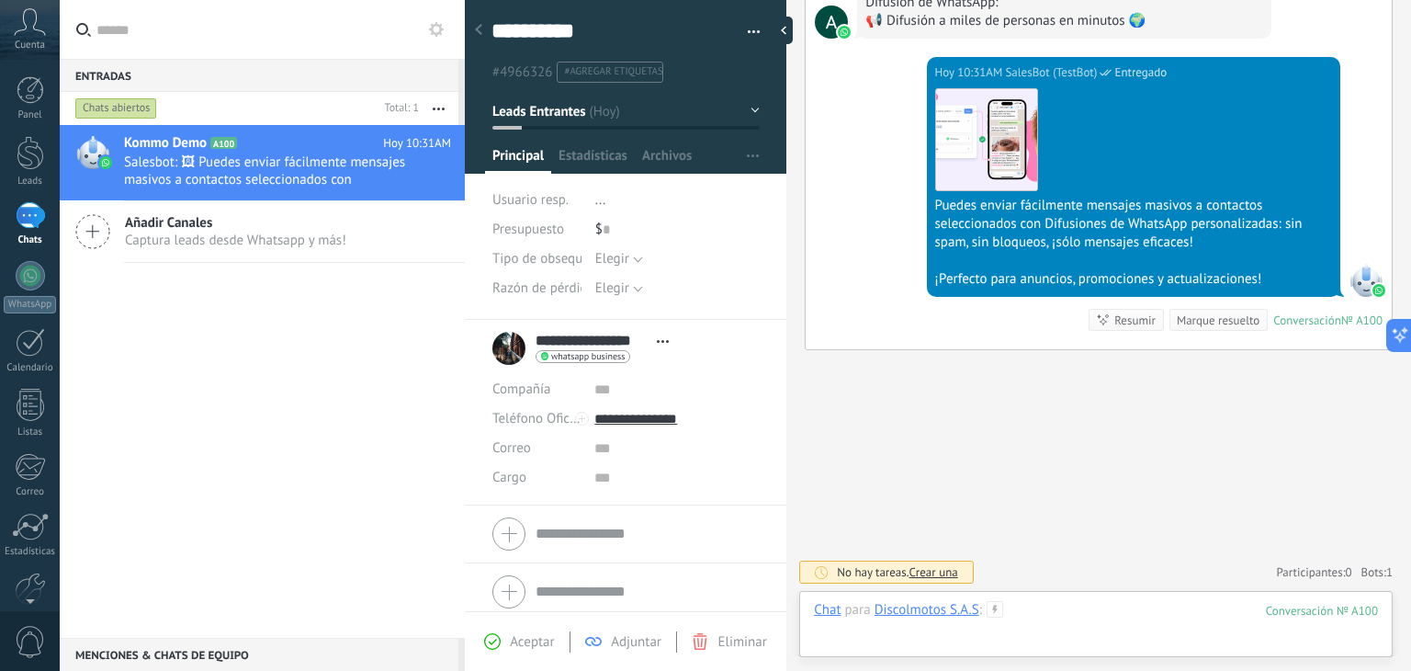
click at [1048, 614] on div at bounding box center [1096, 628] width 564 height 55
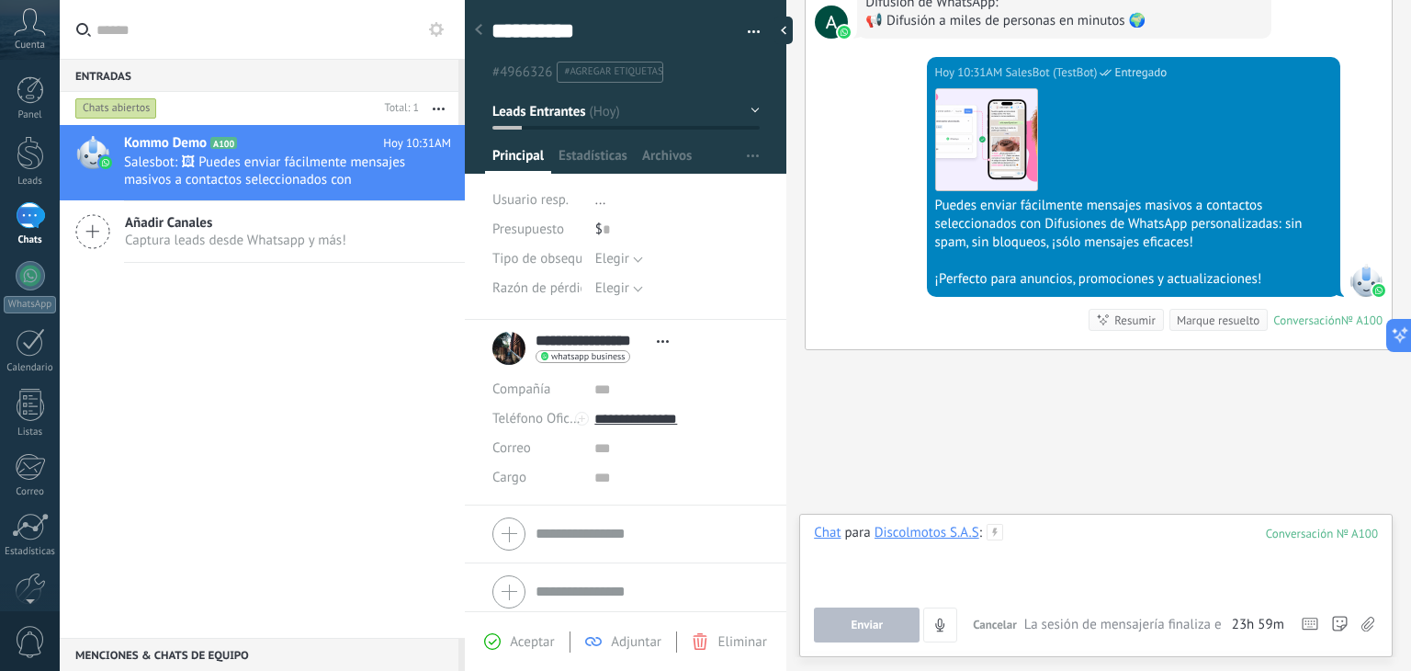
paste div
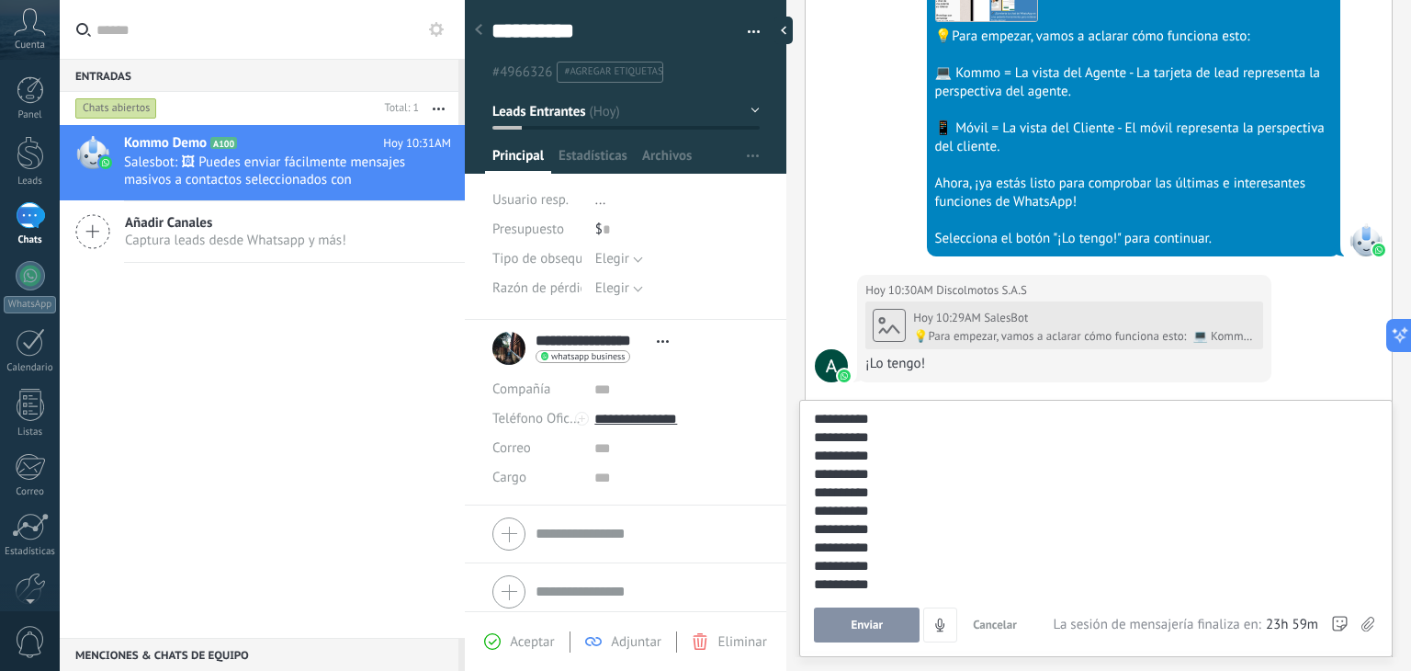
scroll to position [551, 0]
click at [1117, 626] on span "La sesión de mensajería finaliza en:" at bounding box center [1157, 625] width 208 height 18
click at [1068, 622] on span "La sesión de mensajería finaliza en:" at bounding box center [1157, 625] width 208 height 18
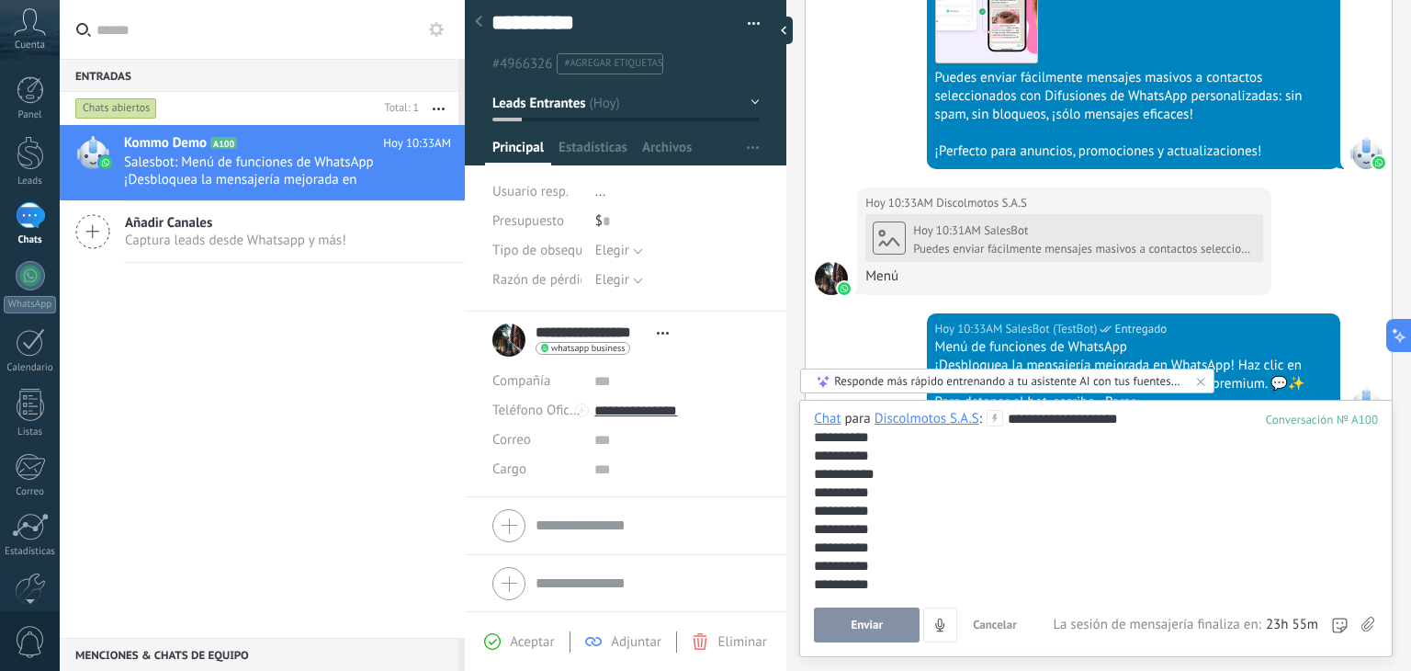
scroll to position [1297, 0]
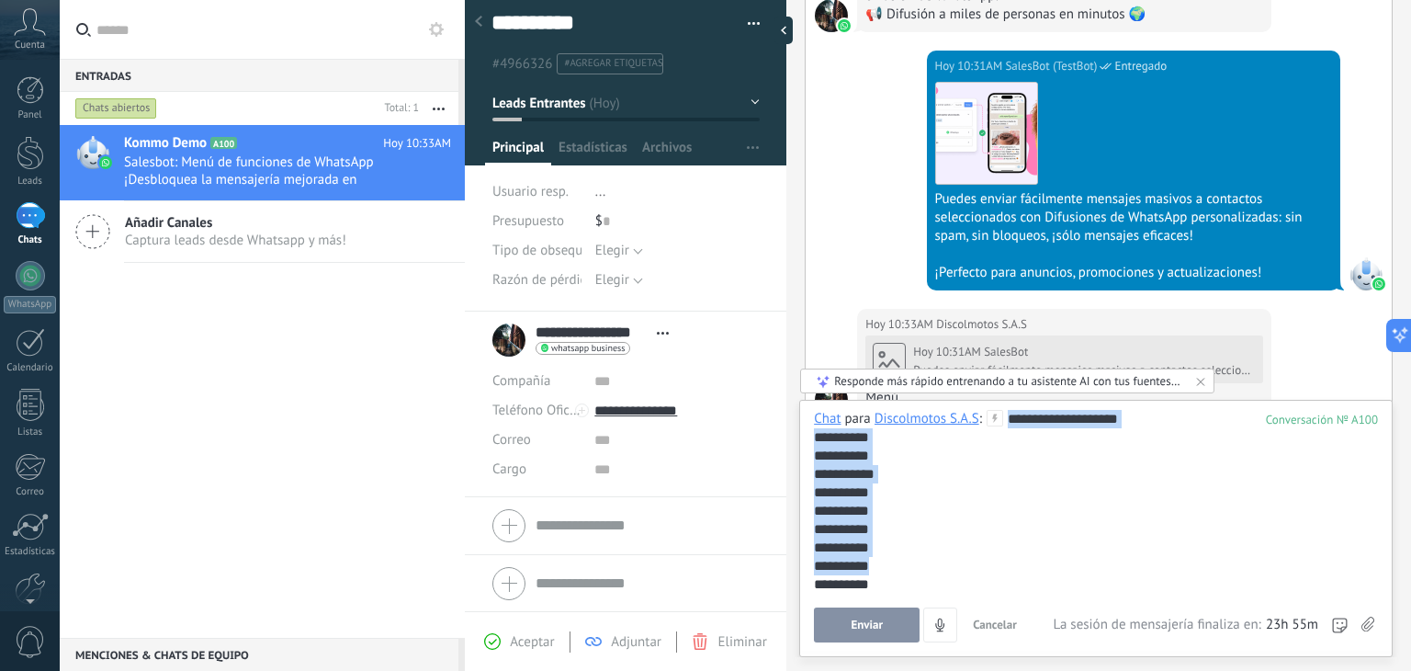
drag, startPoint x: 1000, startPoint y: 561, endPoint x: 816, endPoint y: 334, distance: 292.6
click at [816, 334] on div "Buscar Carga más [PERSON_NAME] Creación: 2 eventos Expandir Hoy 10:29AM Discolm…" at bounding box center [1098, 335] width 625 height 671
drag, startPoint x: 972, startPoint y: 566, endPoint x: 848, endPoint y: 372, distance: 230.1
click at [848, 400] on div "**********" at bounding box center [1095, 528] width 593 height 257
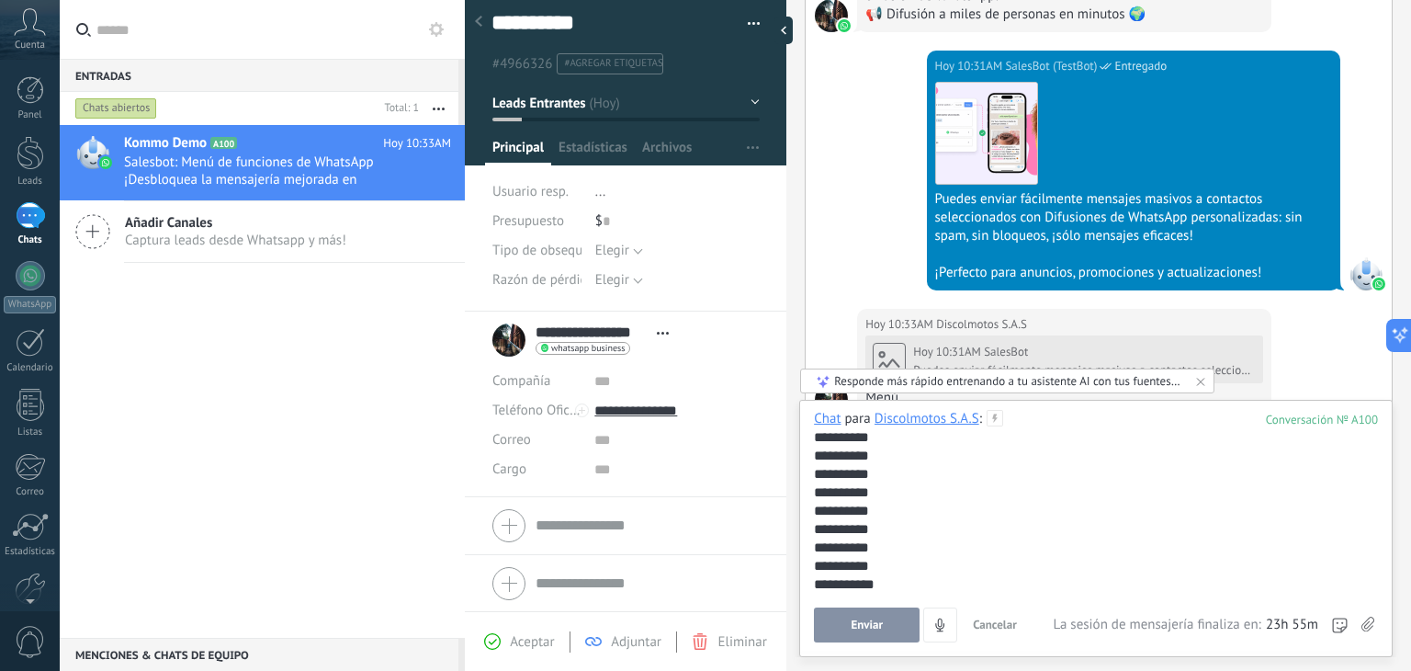
click at [848, 372] on div "Responde más rápido entrenando a tu asistente AI con tus fuentes de datos" at bounding box center [1007, 380] width 414 height 25
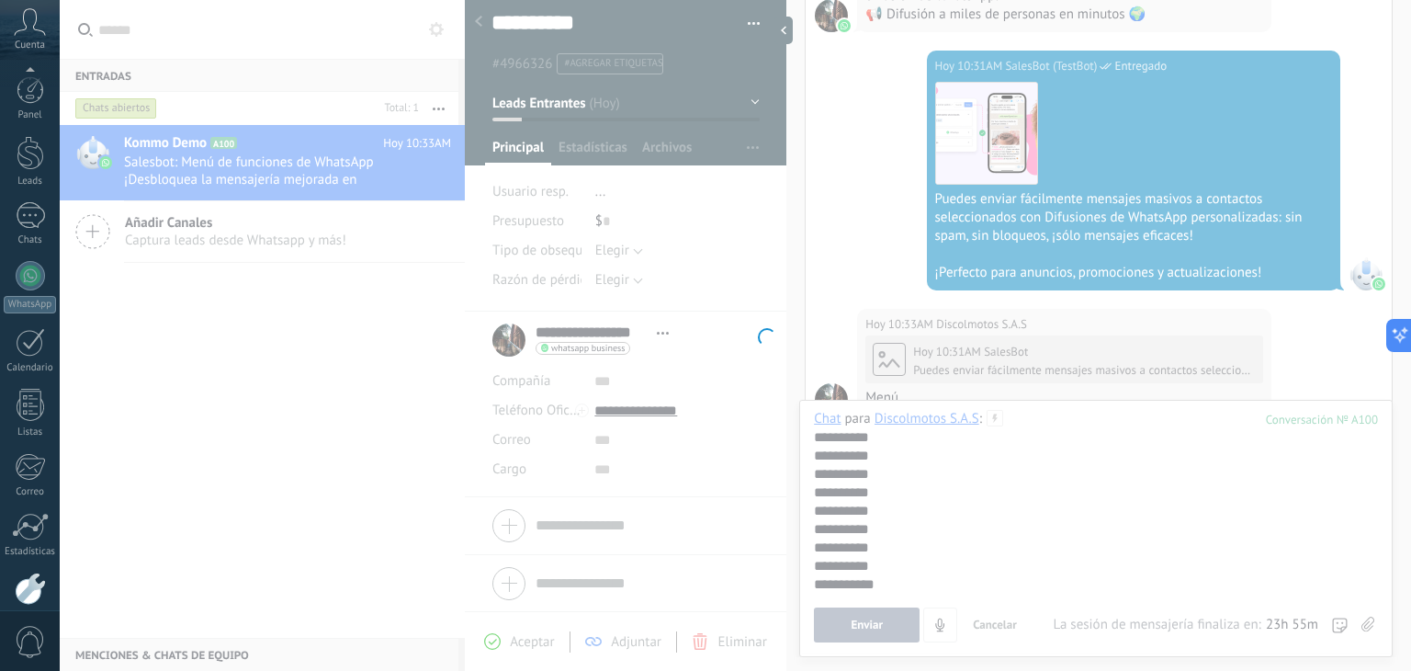
scroll to position [93, 0]
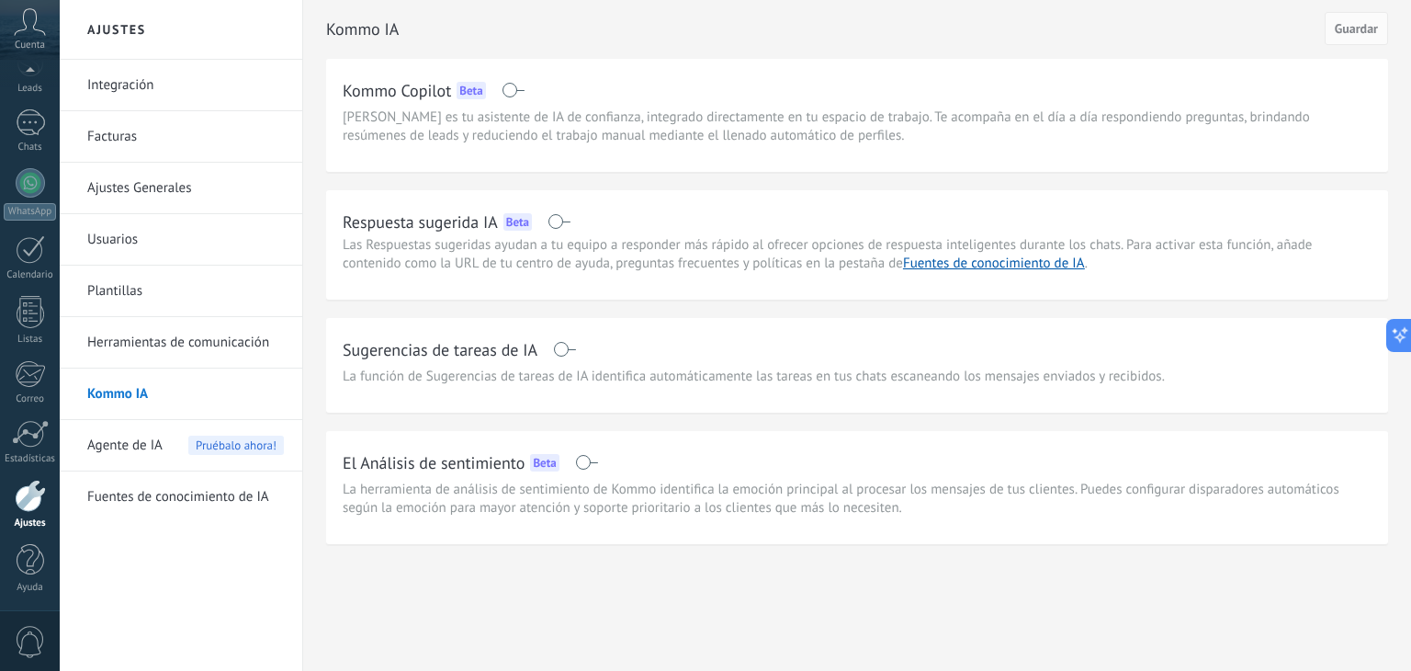
click at [27, 34] on icon at bounding box center [30, 22] width 32 height 28
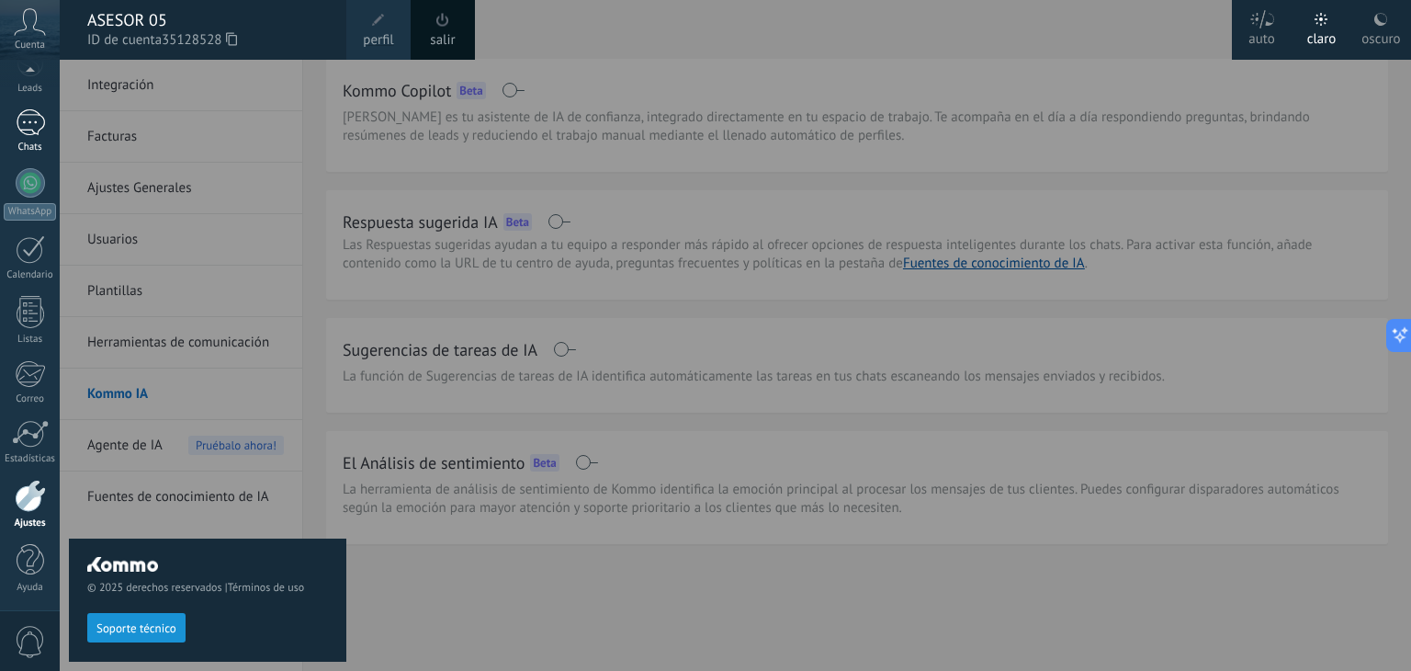
click at [29, 119] on div "1" at bounding box center [30, 122] width 29 height 27
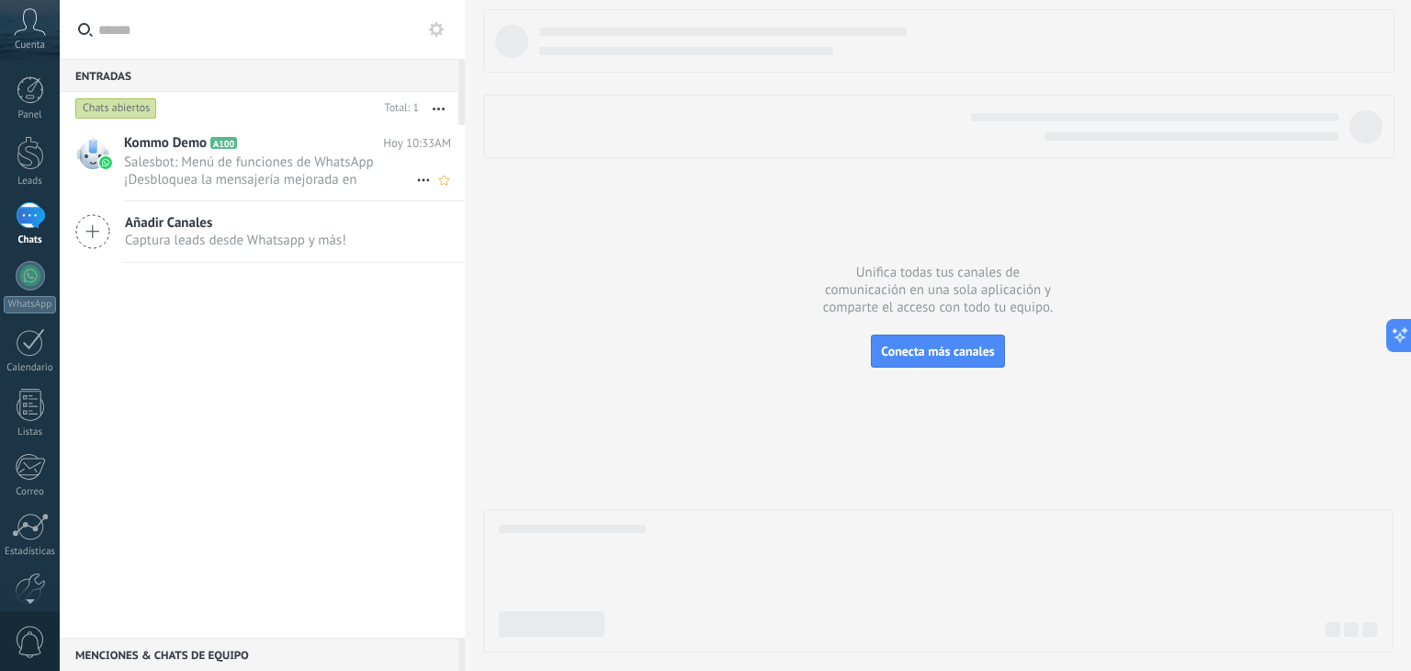
click at [187, 170] on span "Salesbot: Menú de funciones de WhatsApp ¡Desbloquea la mensajería mejorada en W…" at bounding box center [270, 170] width 292 height 35
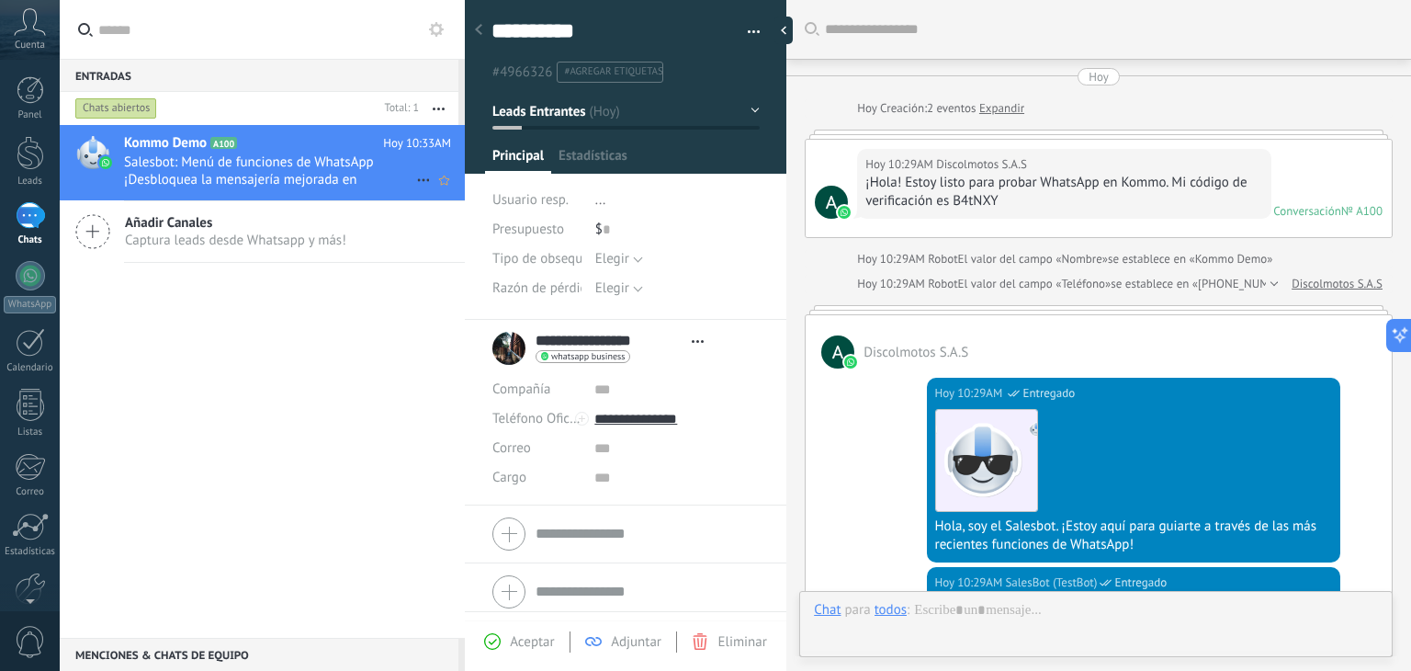
type textarea "**********"
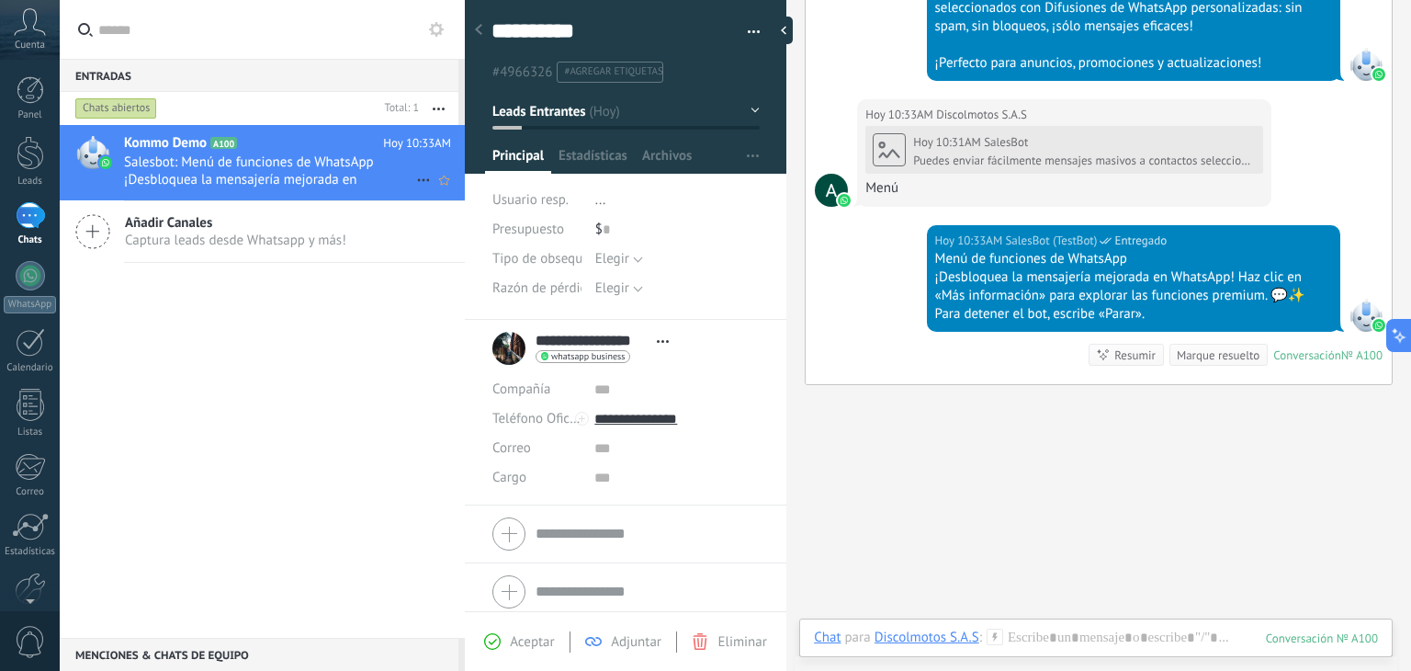
scroll to position [27, 0]
click at [412, 177] on icon at bounding box center [423, 180] width 22 height 22
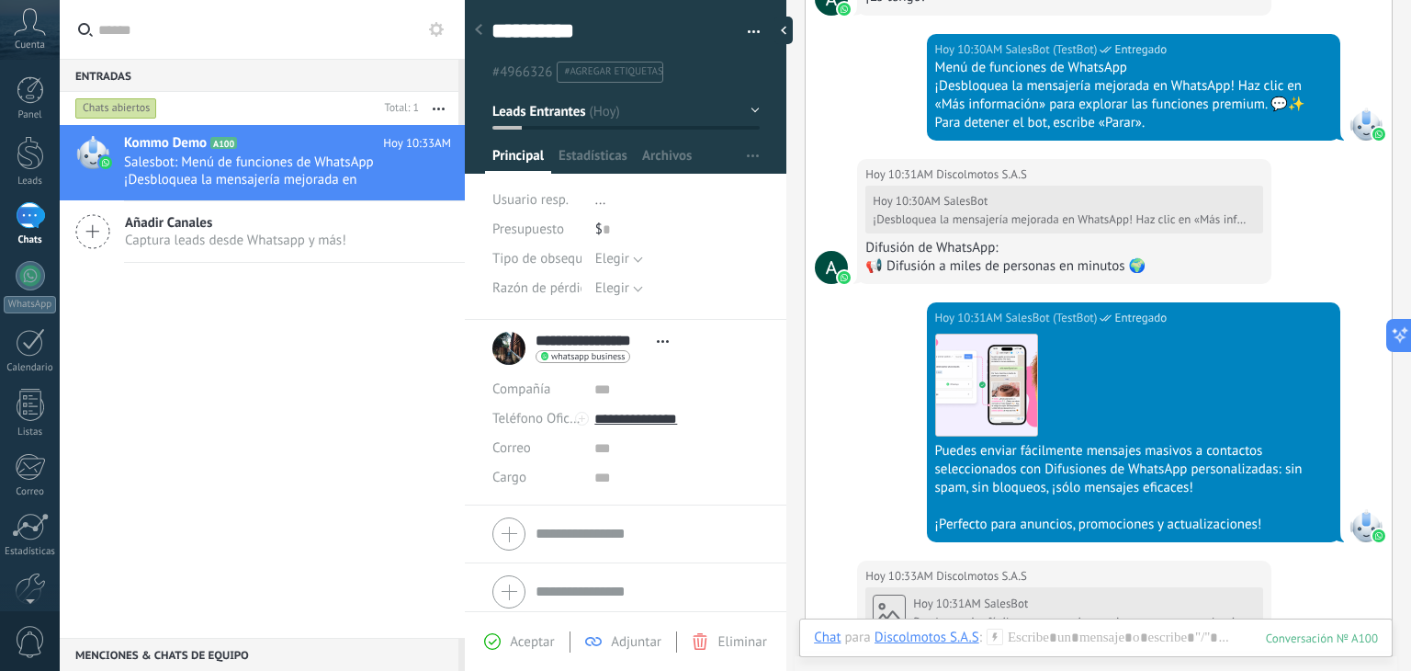
scroll to position [1378, 0]
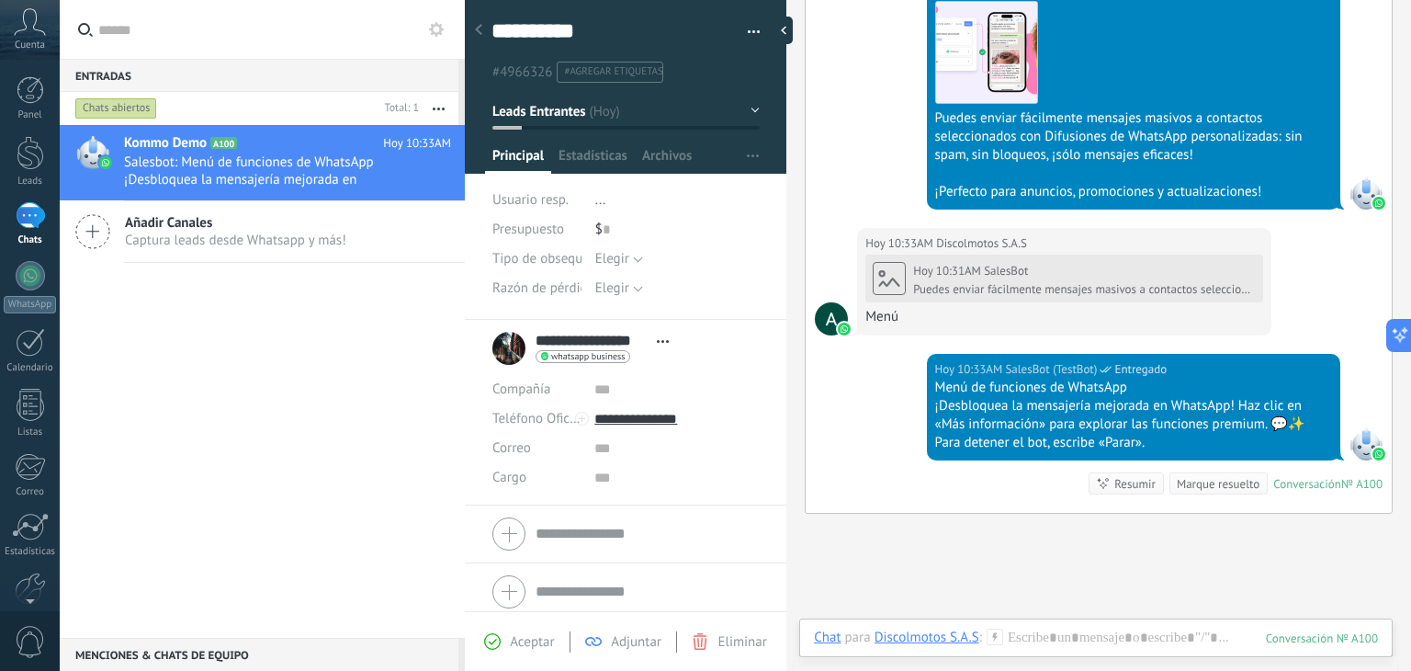
click at [272, 428] on div "Kommo Demo A100 Hoy 10:33AM Salesbot: Menú de funciones de WhatsApp ¡Desbloquea…" at bounding box center [262, 381] width 405 height 513
